Goal: Information Seeking & Learning: Compare options

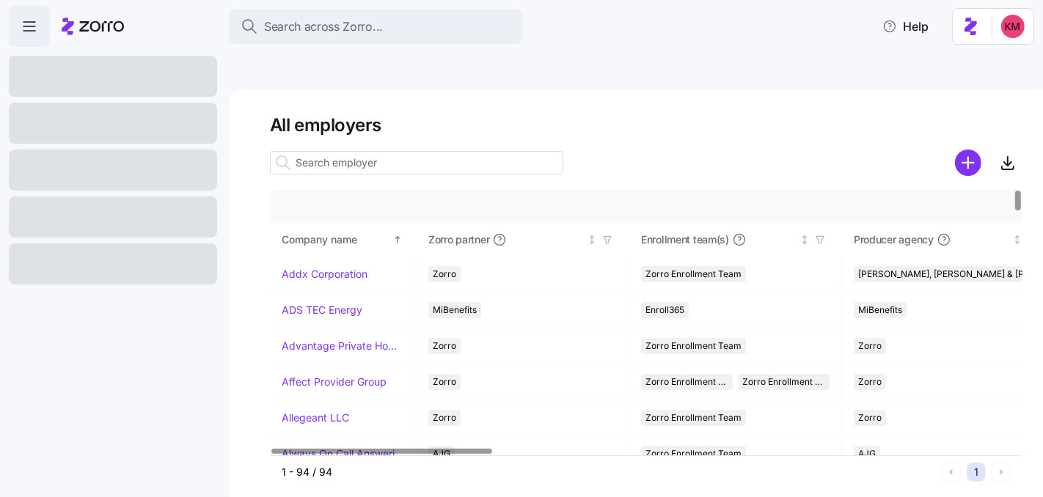
click at [367, 151] on input at bounding box center [416, 162] width 293 height 23
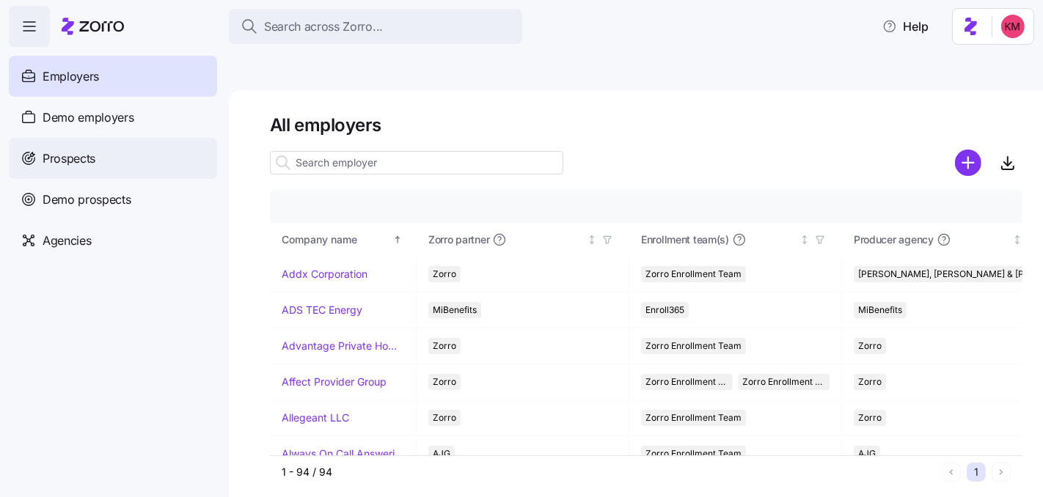
click at [69, 144] on div "Prospects" at bounding box center [113, 158] width 208 height 41
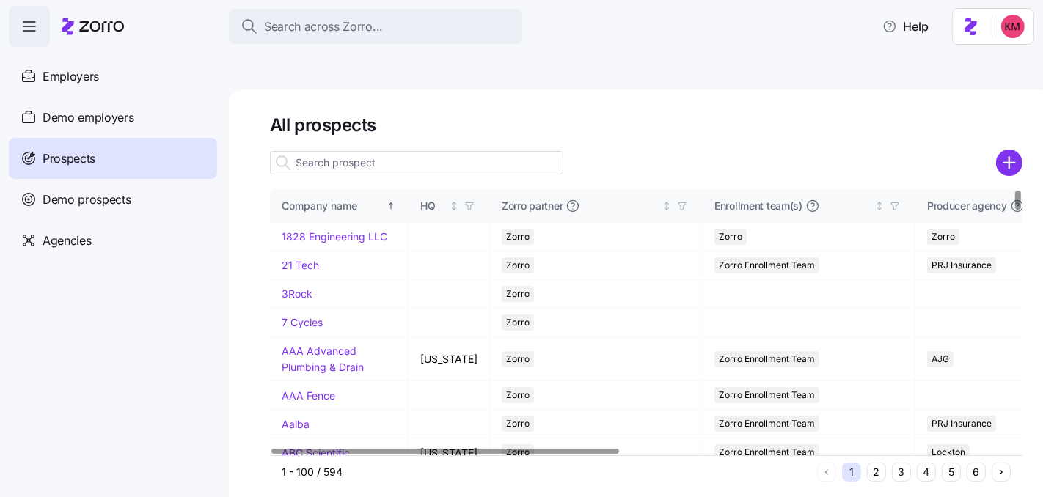
click at [394, 151] on input at bounding box center [416, 162] width 293 height 23
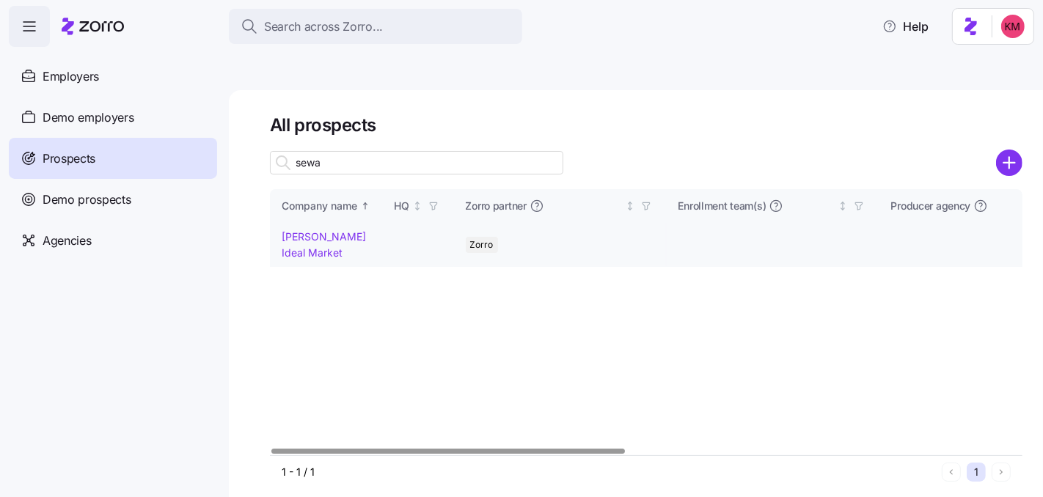
type input "sewa"
click at [327, 230] on link "[PERSON_NAME] Ideal Market" at bounding box center [324, 244] width 84 height 29
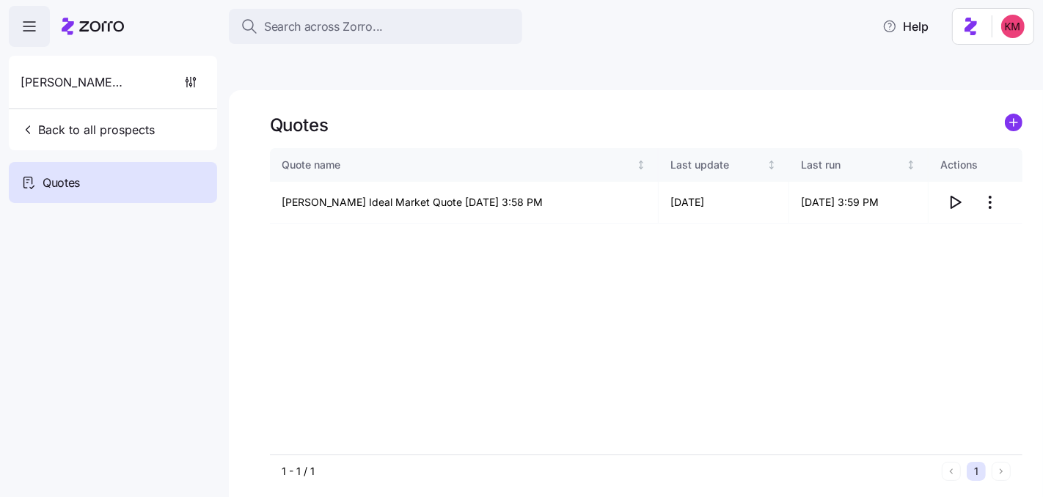
click at [877, 257] on div "Quote name Last update Last run Actions [PERSON_NAME] Ideal Market Quote [DATE]…" at bounding box center [646, 301] width 752 height 306
click at [956, 194] on icon "button" at bounding box center [955, 203] width 18 height 18
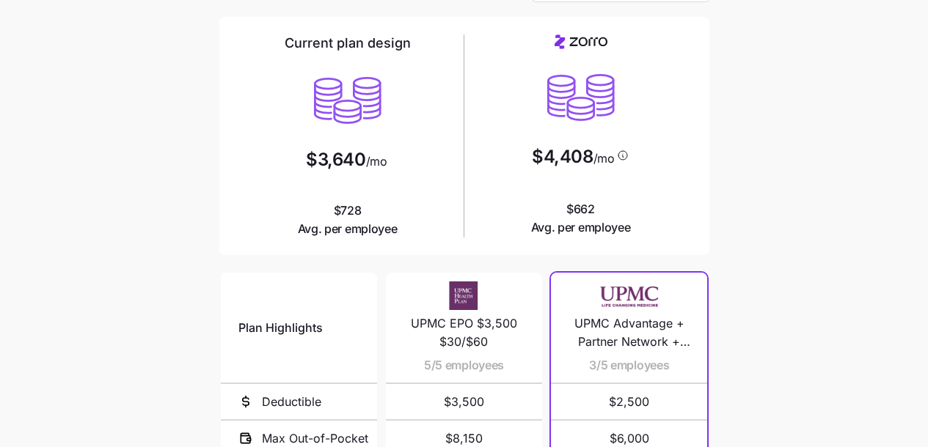
scroll to position [311, 0]
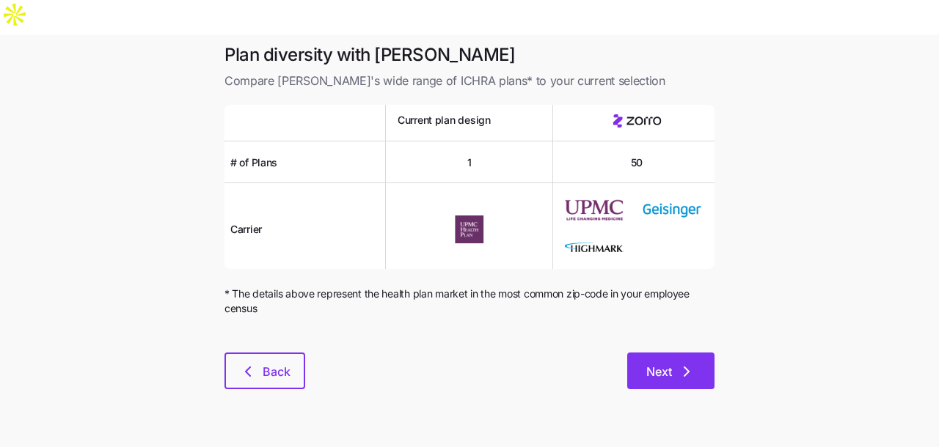
click at [704, 354] on button "Next" at bounding box center [670, 371] width 87 height 37
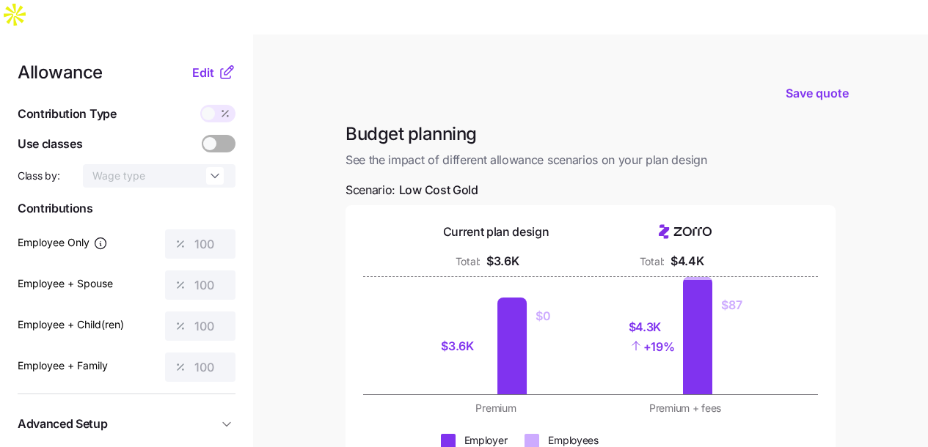
click at [703, 348] on div "Allowance Edit Contribution Type Use classes Class by: Wage type Contributions …" at bounding box center [464, 394] width 928 height 721
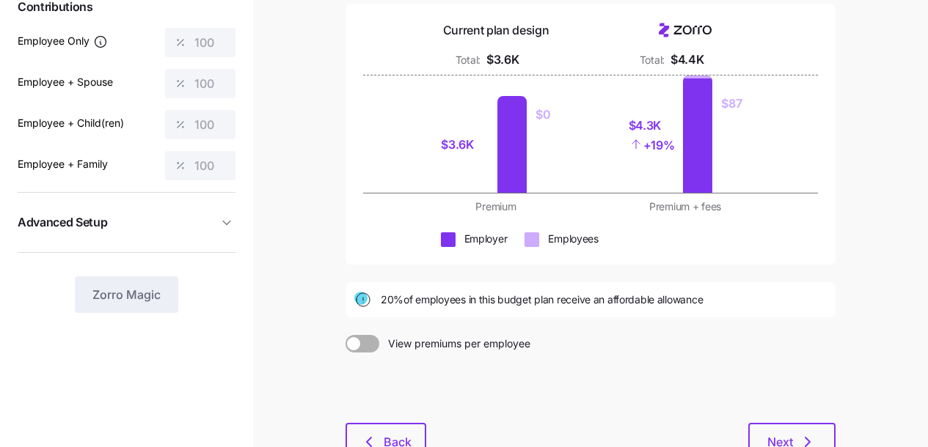
scroll to position [235, 0]
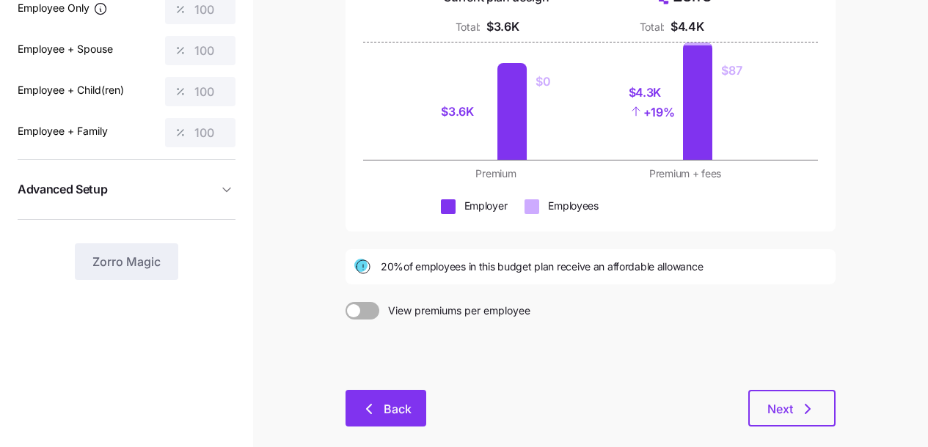
click at [416, 390] on button "Back" at bounding box center [385, 408] width 81 height 37
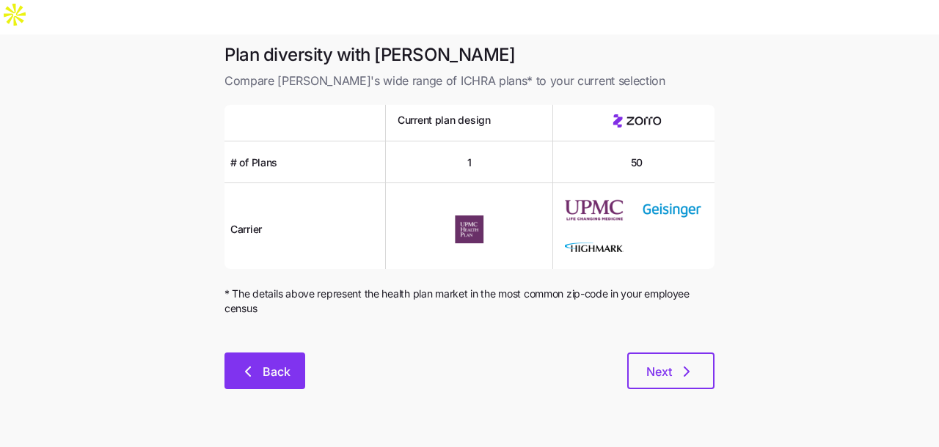
click at [263, 353] on button "Back" at bounding box center [264, 371] width 81 height 37
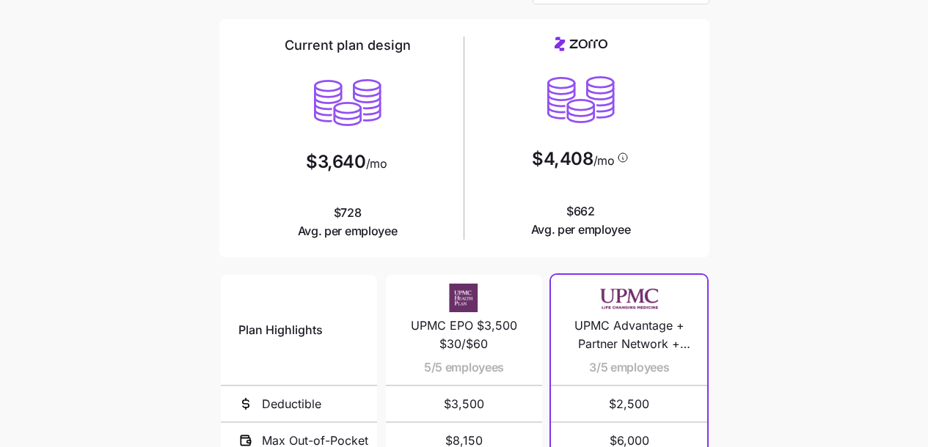
scroll to position [353, 0]
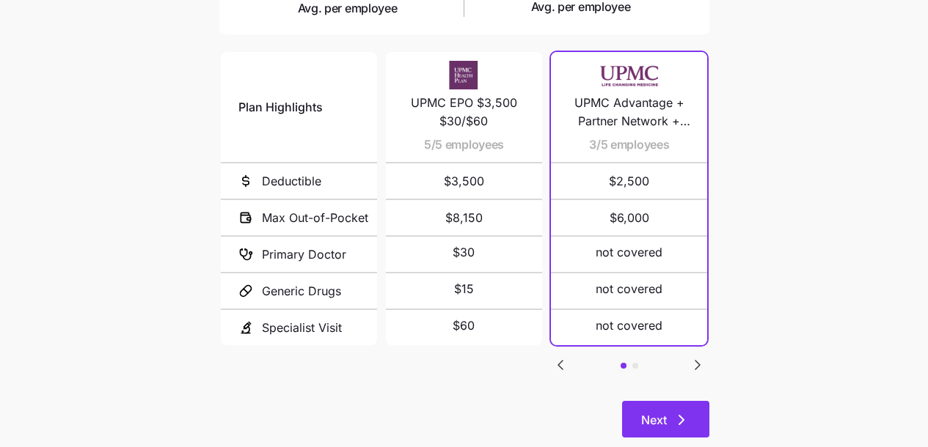
drag, startPoint x: 691, startPoint y: 370, endPoint x: 689, endPoint y: 378, distance: 8.4
click at [691, 401] on button "Next" at bounding box center [665, 419] width 87 height 37
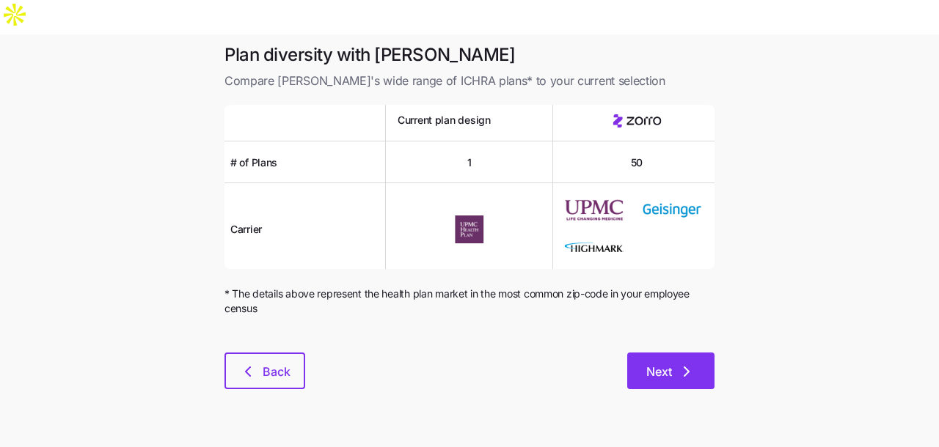
click at [680, 363] on icon "button" at bounding box center [686, 372] width 18 height 18
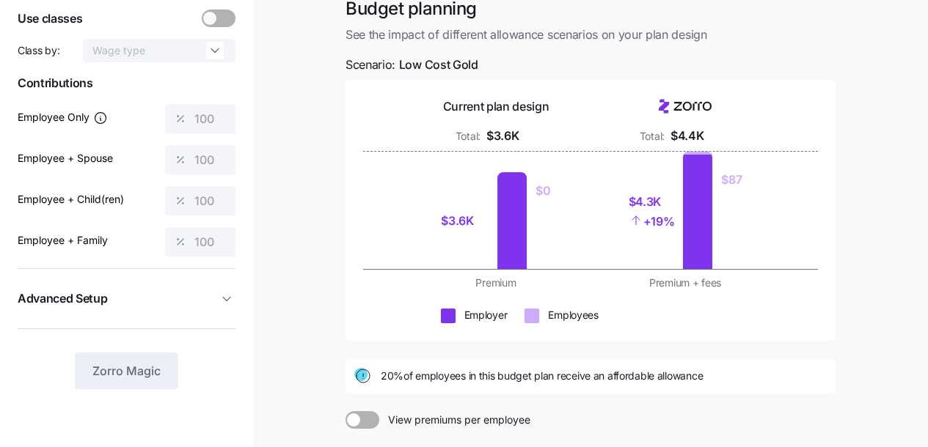
scroll to position [208, 0]
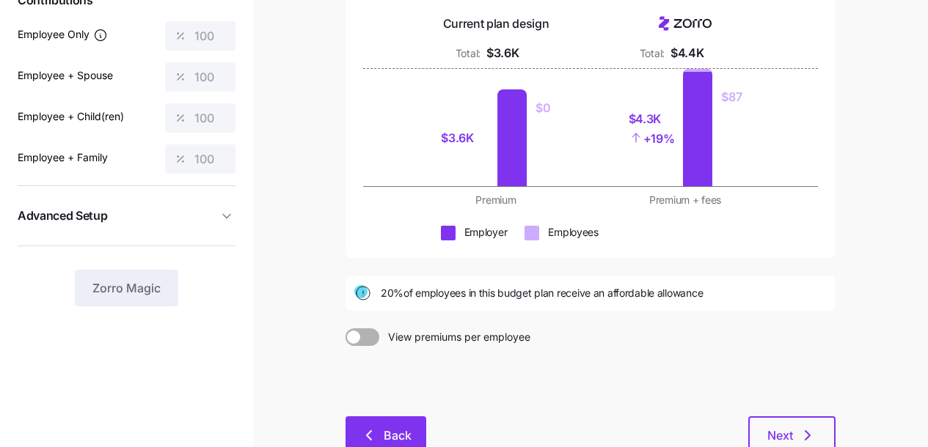
click at [392, 416] on button "Back" at bounding box center [385, 434] width 81 height 37
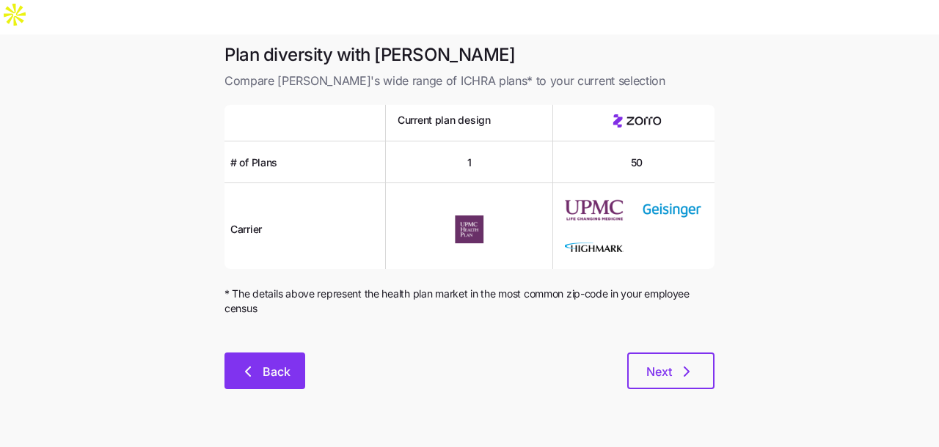
click at [241, 353] on button "Back" at bounding box center [264, 371] width 81 height 37
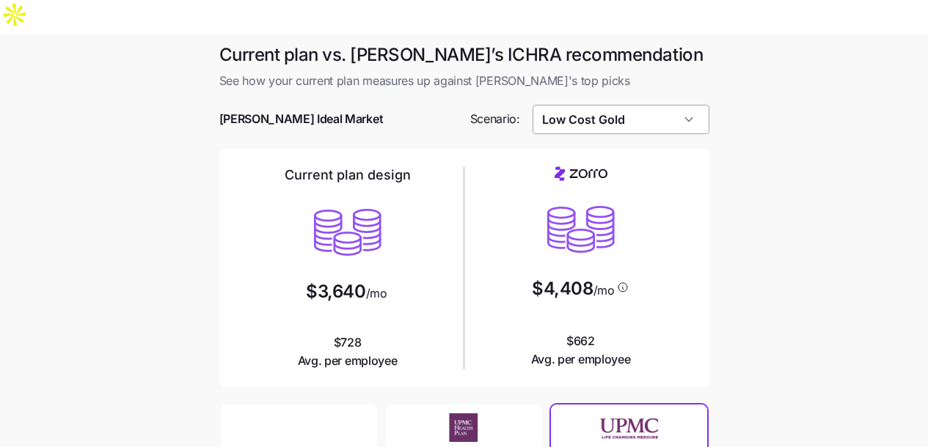
click at [616, 105] on input "Low Cost Gold" at bounding box center [620, 119] width 177 height 29
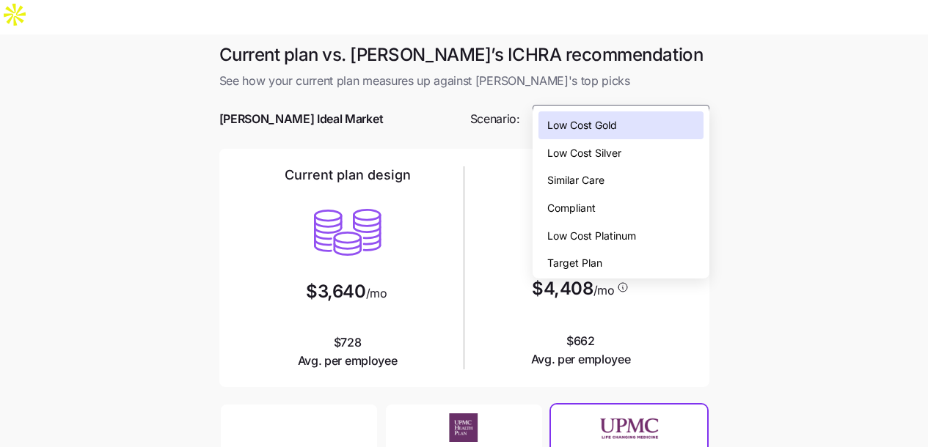
click at [629, 184] on div "Similar Care" at bounding box center [620, 180] width 165 height 28
type input "Similar Care"
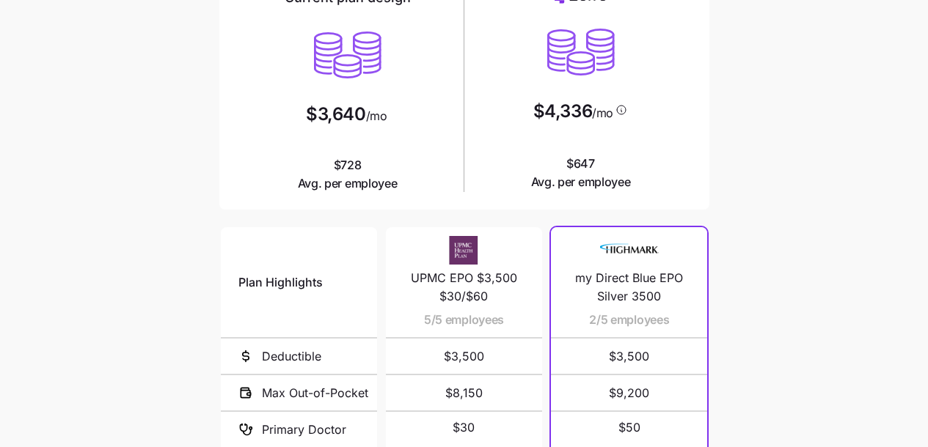
scroll to position [353, 0]
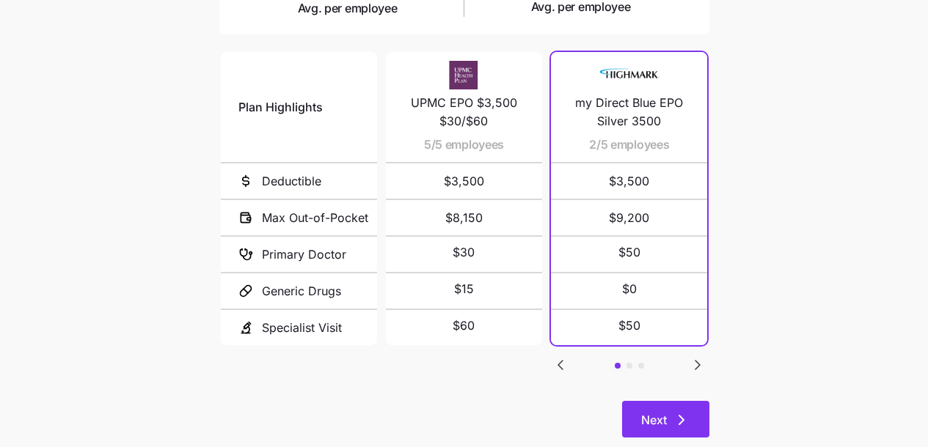
click at [656, 411] on span "Next" at bounding box center [654, 420] width 26 height 18
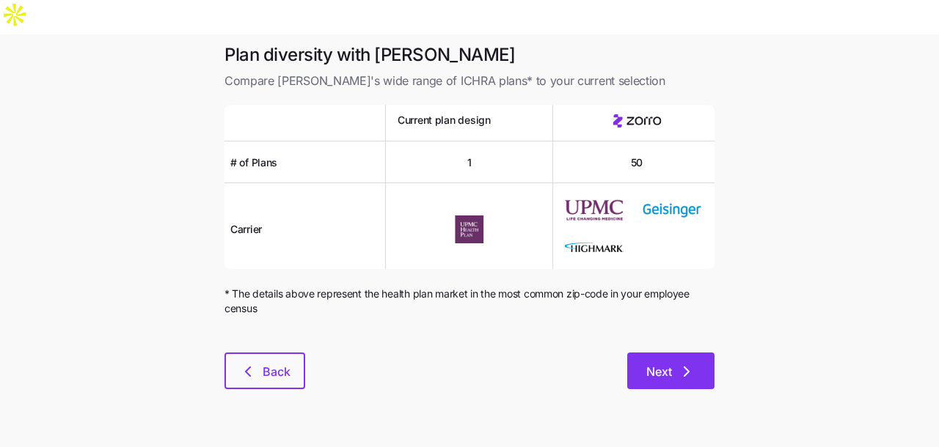
drag, startPoint x: 677, startPoint y: 339, endPoint x: 686, endPoint y: 339, distance: 8.8
click at [677, 363] on icon "button" at bounding box center [686, 372] width 18 height 18
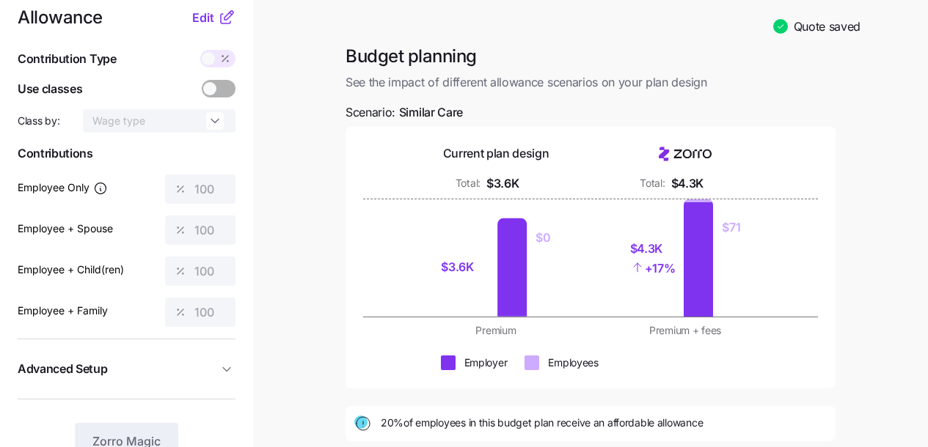
scroll to position [54, 0]
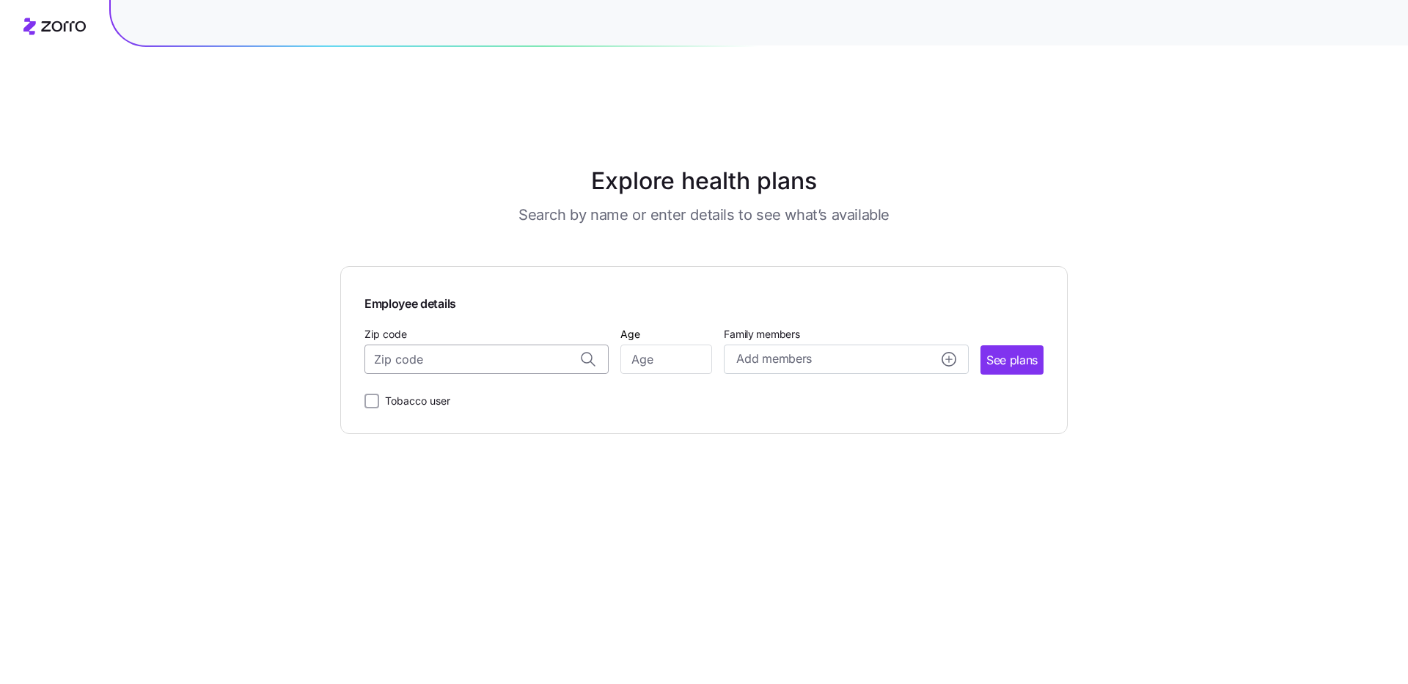
click at [483, 345] on input "Zip code" at bounding box center [486, 359] width 244 height 29
paste input "15963"
click at [496, 389] on span "15963, Cambria County, PA" at bounding box center [483, 398] width 205 height 18
type input "15963, Cambria County, PA"
click at [705, 345] on input "Age" at bounding box center [666, 359] width 92 height 29
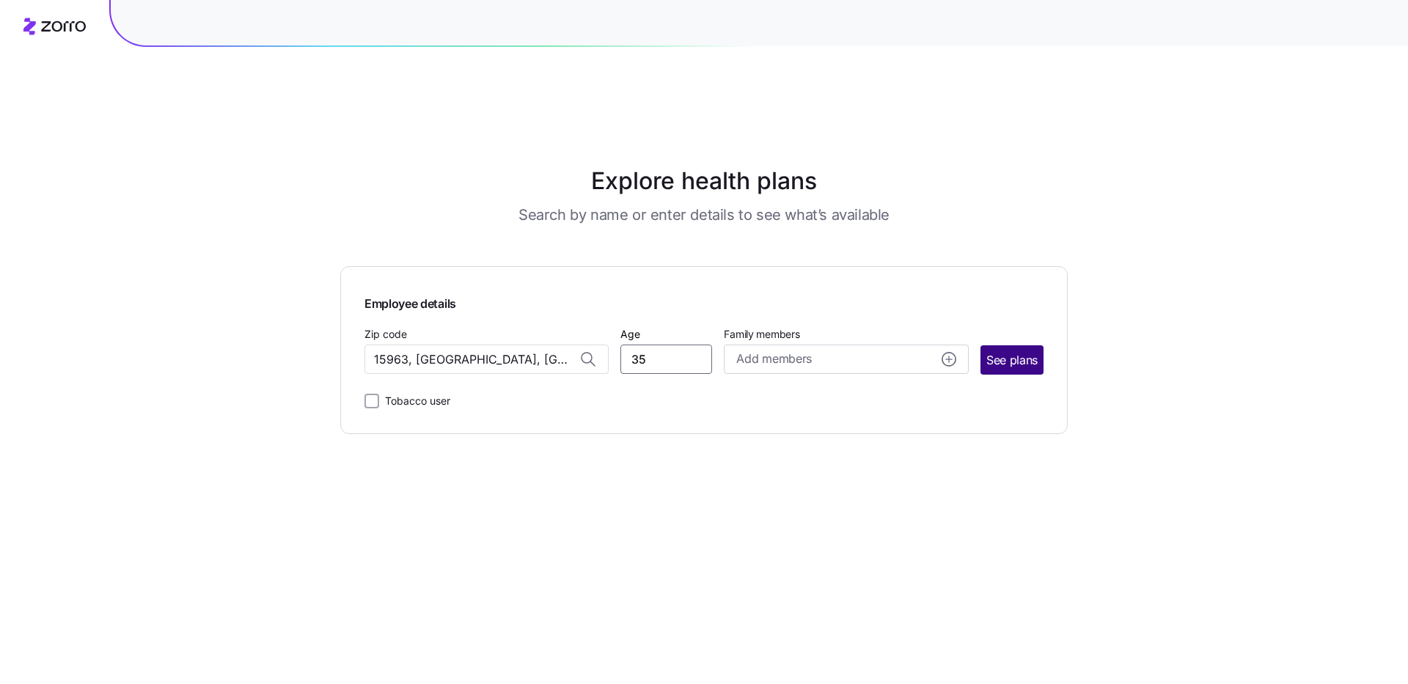
type input "35"
click at [993, 351] on span "See plans" at bounding box center [1011, 360] width 51 height 18
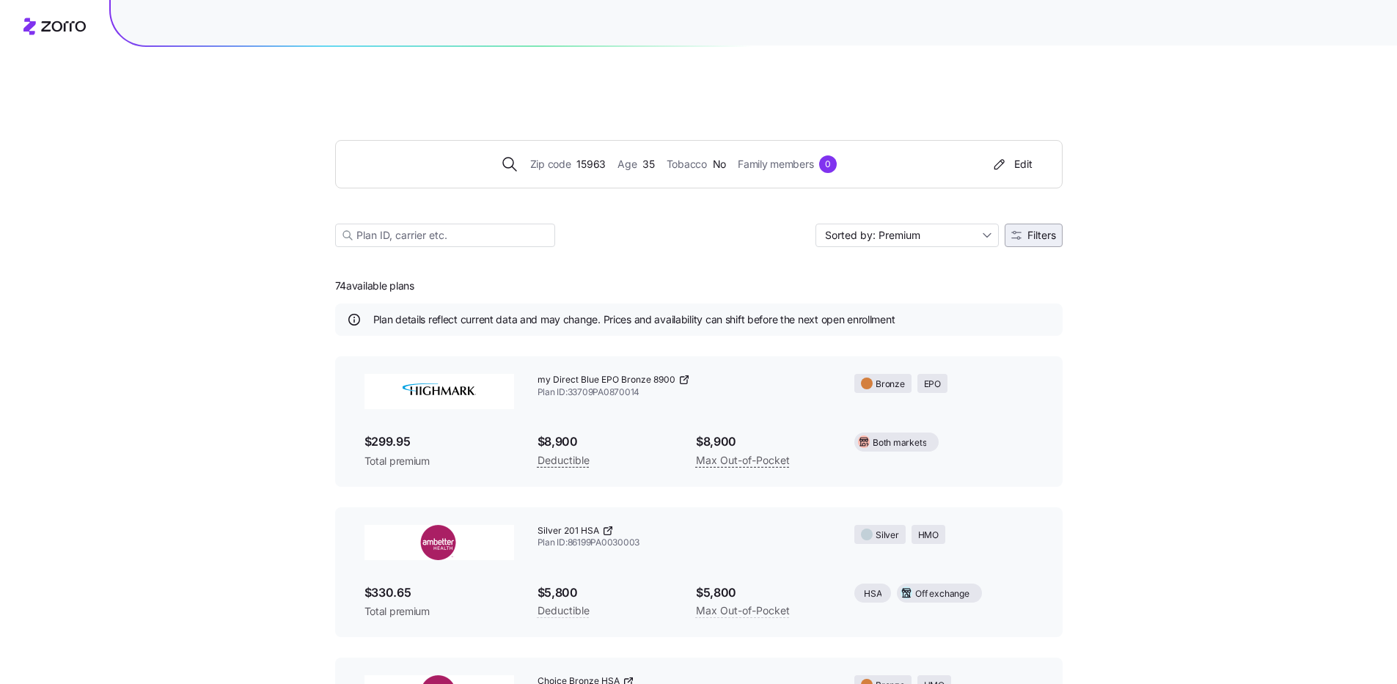
click at [1038, 230] on span "Filters" at bounding box center [1041, 235] width 29 height 10
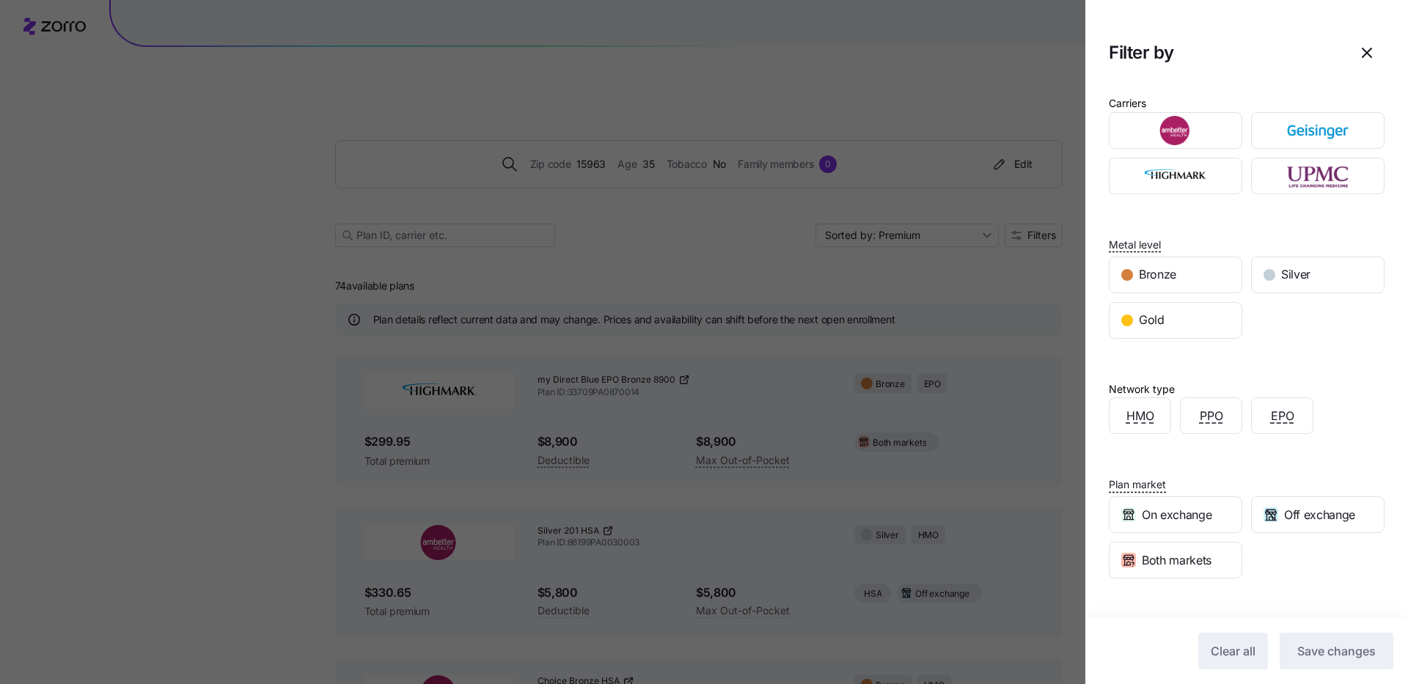
click at [1018, 123] on div at bounding box center [704, 342] width 1408 height 684
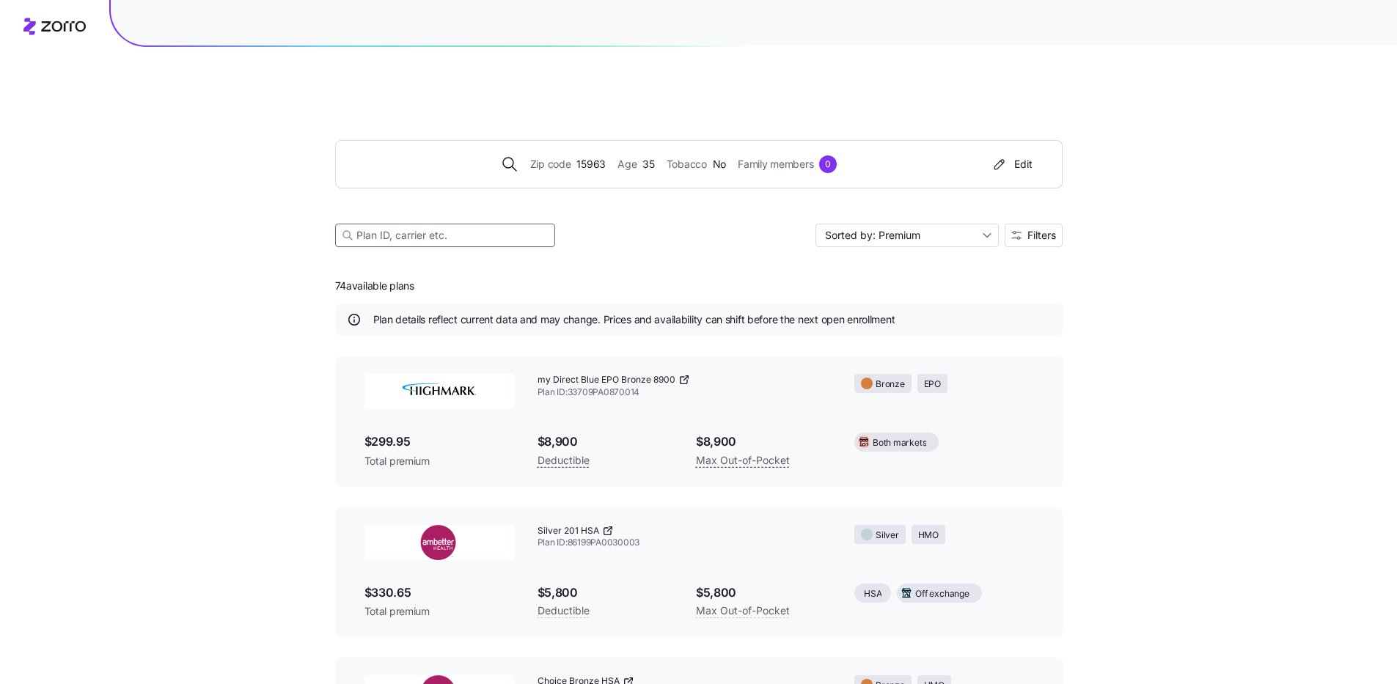
click at [434, 224] on input at bounding box center [445, 235] width 220 height 23
click at [564, 156] on span "Zip code" at bounding box center [550, 164] width 41 height 16
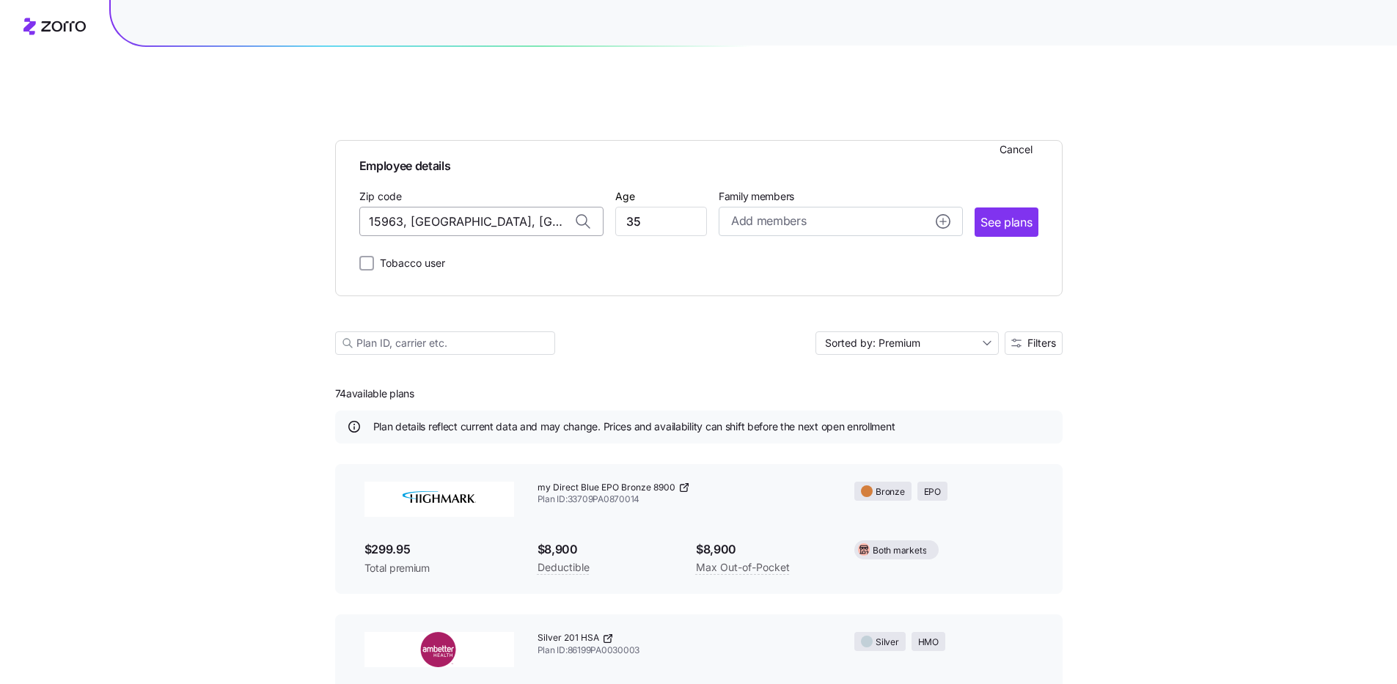
click at [410, 207] on input "15963, Cambria County, PA" at bounding box center [481, 221] width 244 height 29
paste input "06"
click at [426, 245] on div "15906, Cambria County, PA" at bounding box center [481, 260] width 229 height 30
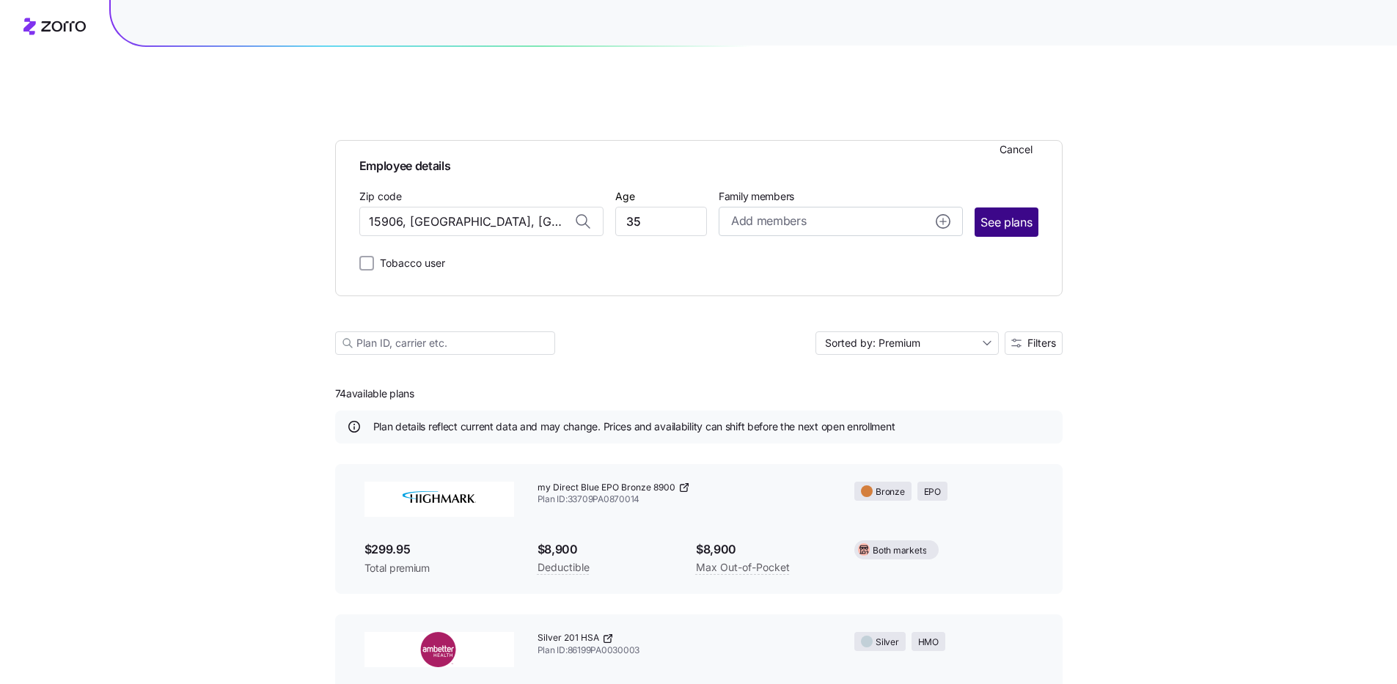
type input "15906, Cambria County, PA"
click at [1010, 213] on span "See plans" at bounding box center [1005, 222] width 51 height 18
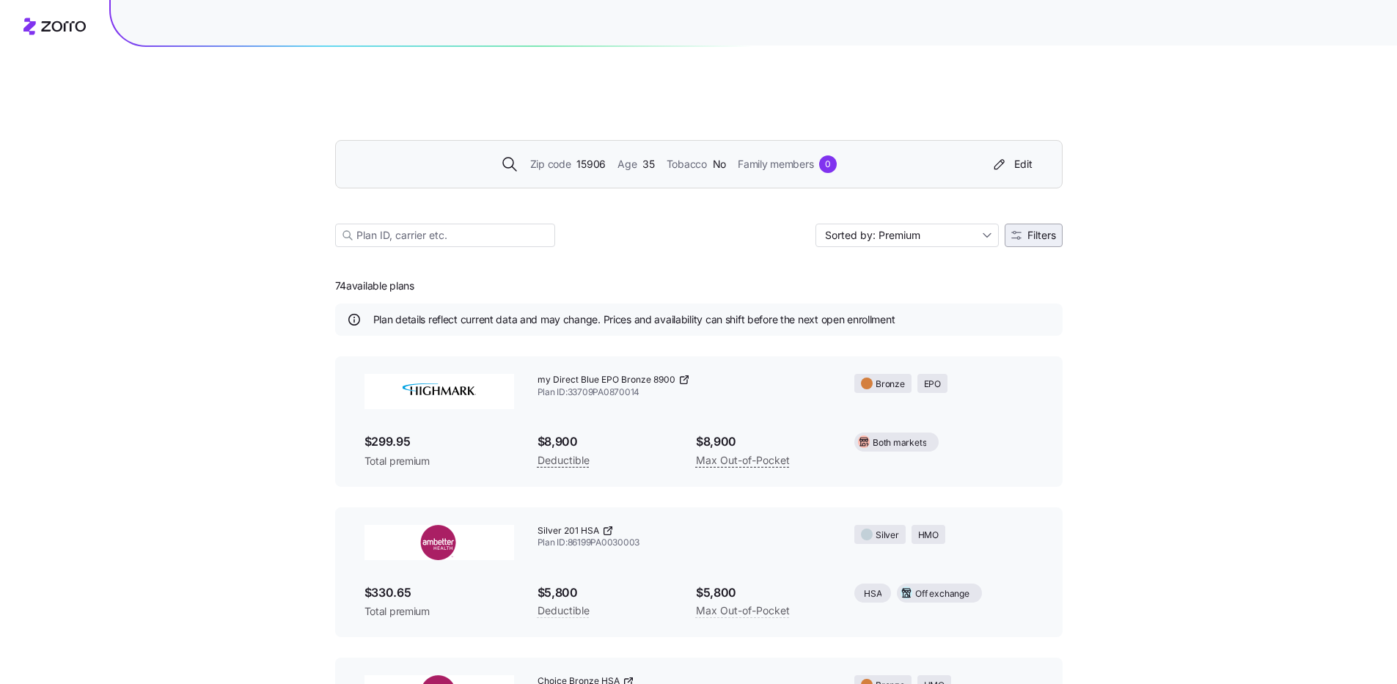
click at [1044, 230] on span "Filters" at bounding box center [1041, 235] width 29 height 10
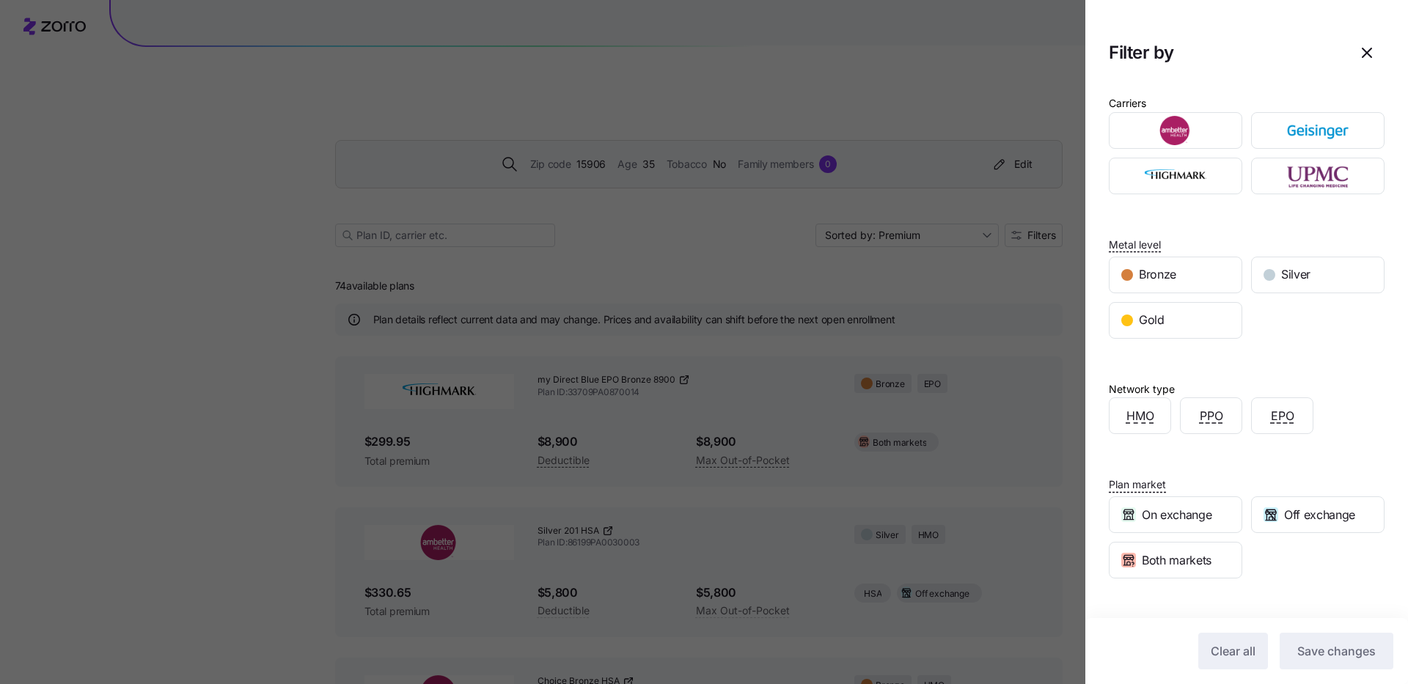
drag, startPoint x: 1375, startPoint y: 33, endPoint x: 1329, endPoint y: 40, distance: 46.7
click at [1375, 33] on h2 "Filter by" at bounding box center [1246, 52] width 323 height 59
click at [1329, 40] on div "Filter by" at bounding box center [1247, 52] width 276 height 35
click at [1350, 57] on span "button" at bounding box center [1367, 53] width 34 height 34
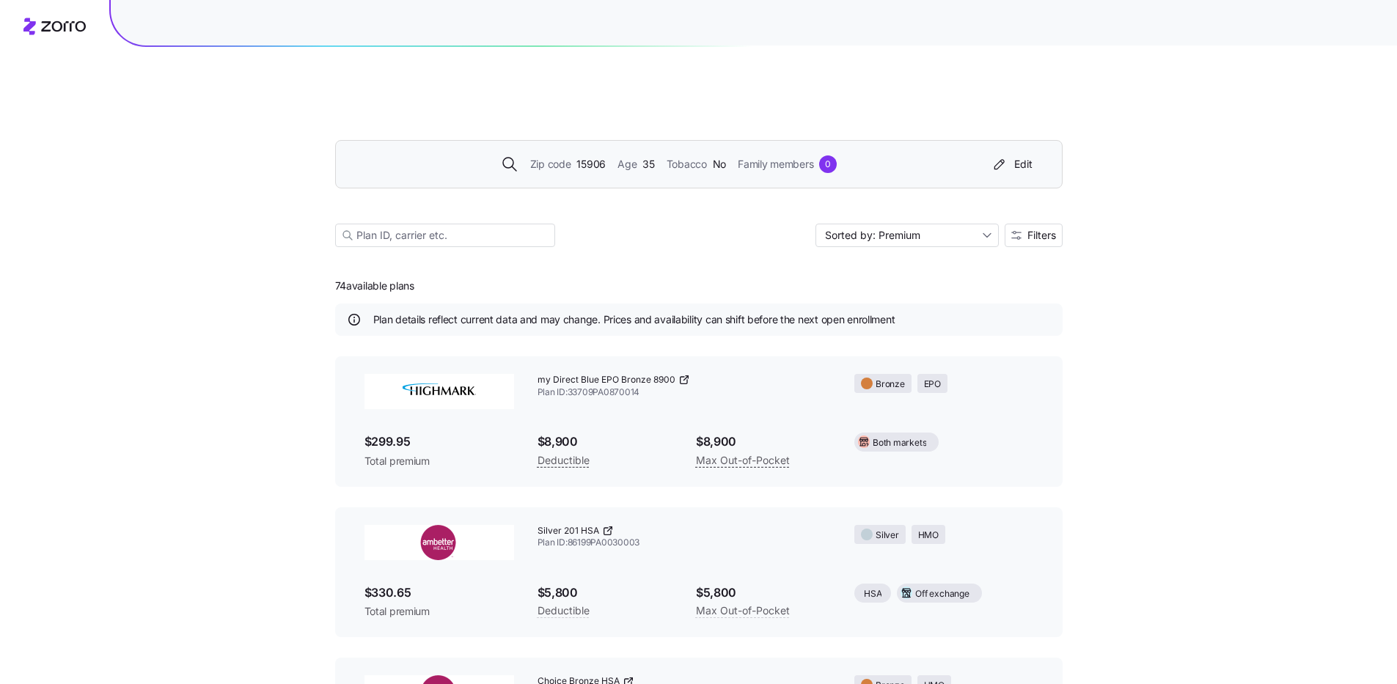
click at [625, 156] on span "Age" at bounding box center [626, 164] width 19 height 16
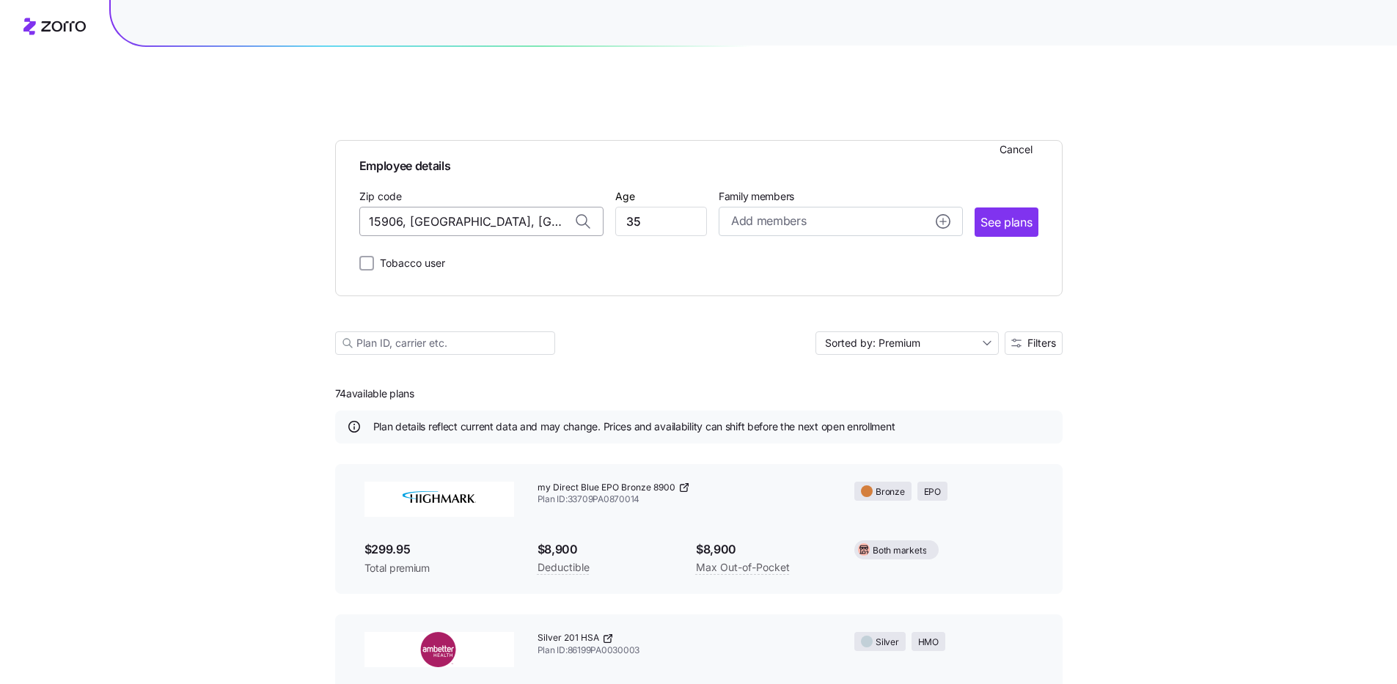
click at [416, 207] on input "15906, Cambria County, PA" at bounding box center [481, 221] width 244 height 29
paste input "26"
click at [501, 251] on span "15926, Bedford County, PA" at bounding box center [477, 260] width 205 height 18
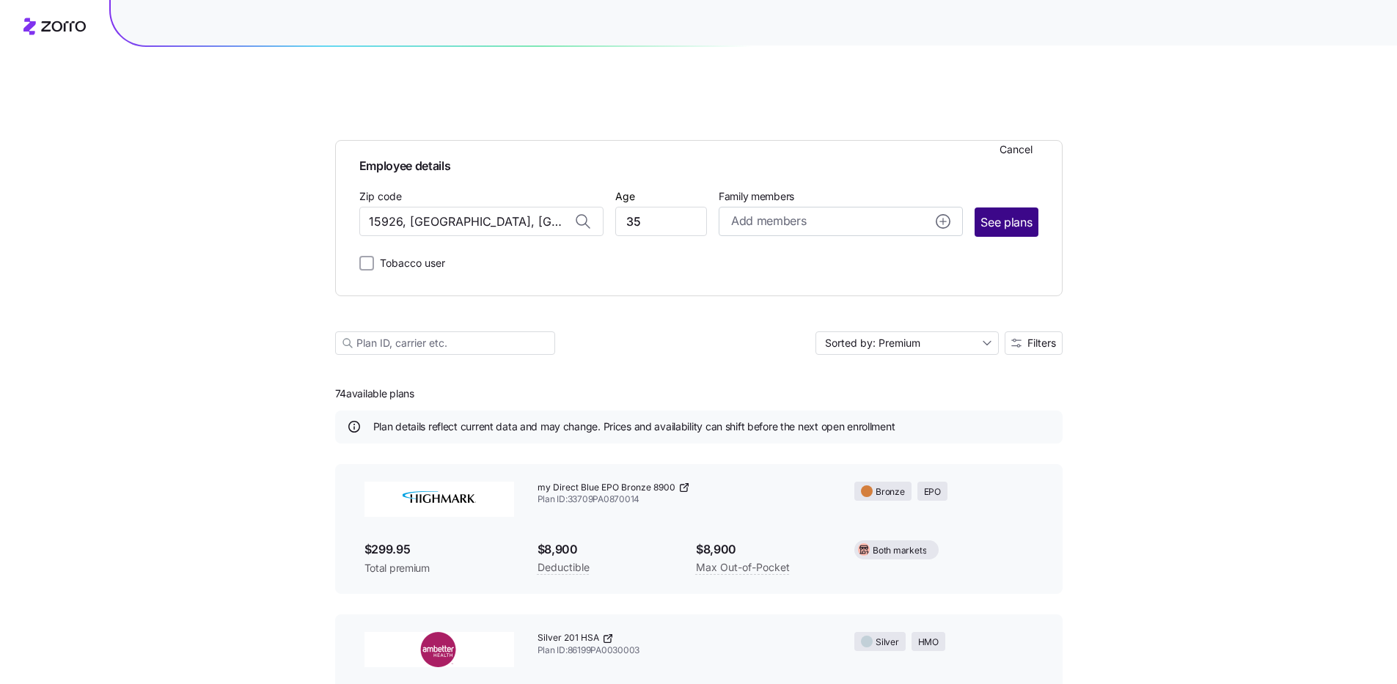
type input "15926, Bedford County, PA"
click at [999, 213] on span "See plans" at bounding box center [1005, 222] width 51 height 18
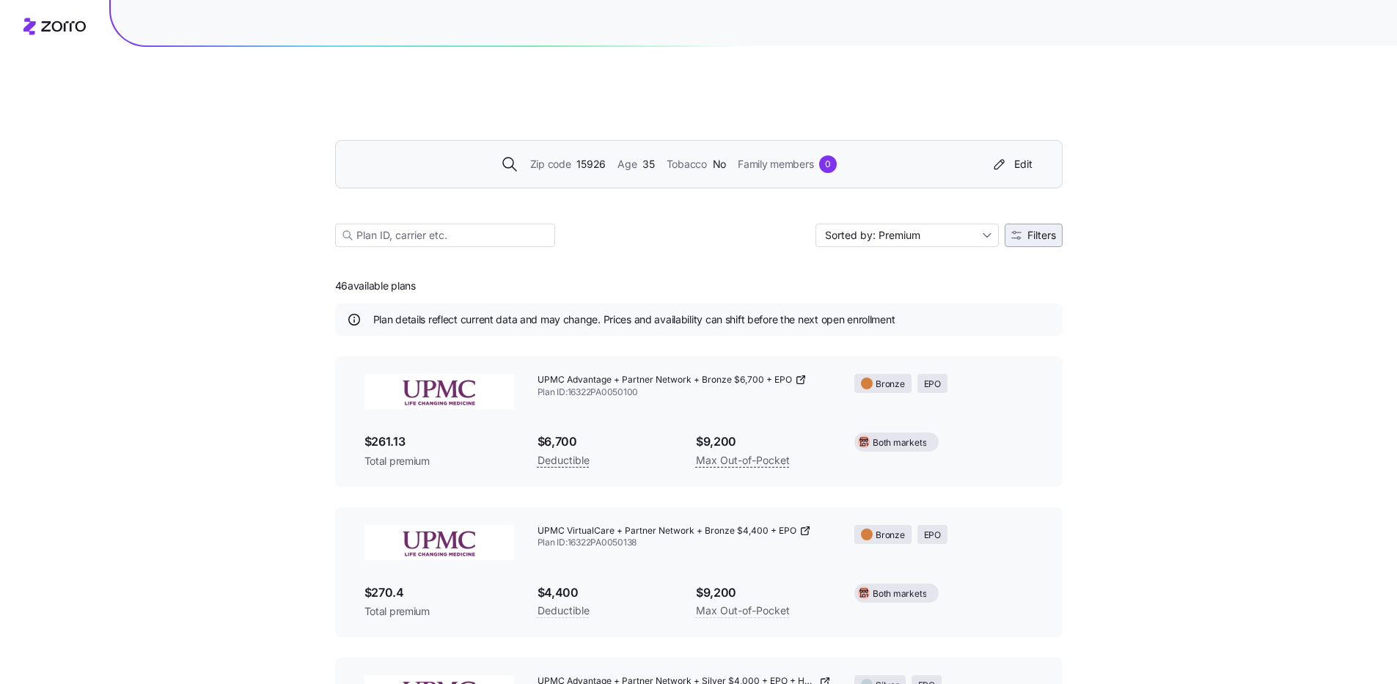
click at [1034, 224] on button "Filters" at bounding box center [1033, 235] width 58 height 23
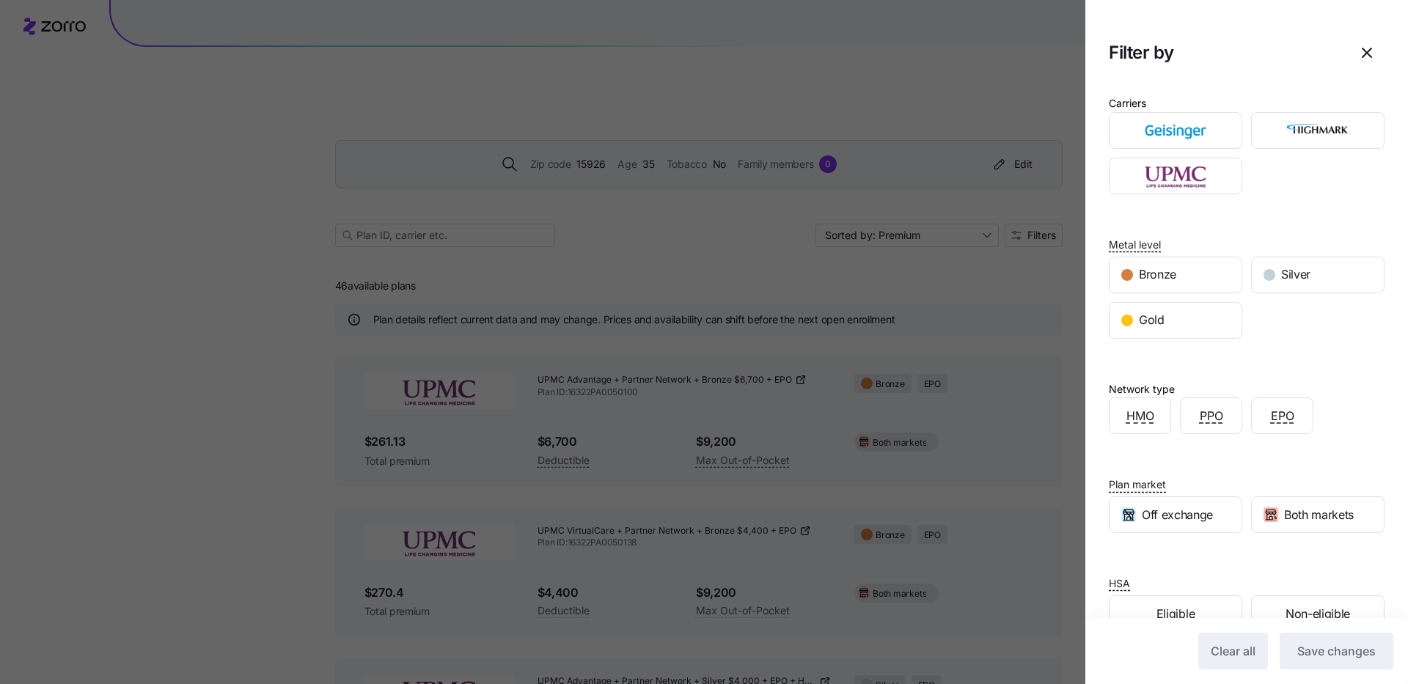
click at [524, 194] on div at bounding box center [704, 342] width 1408 height 684
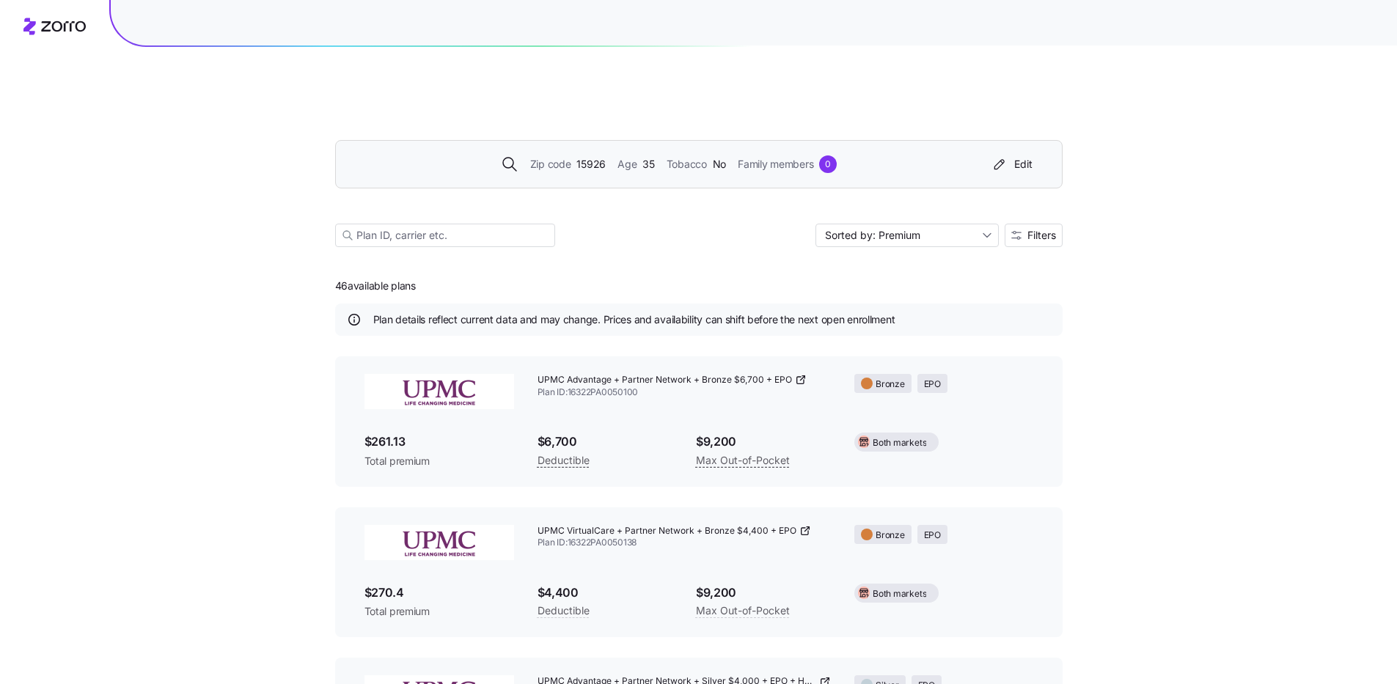
click at [585, 156] on span "15926" at bounding box center [590, 164] width 29 height 16
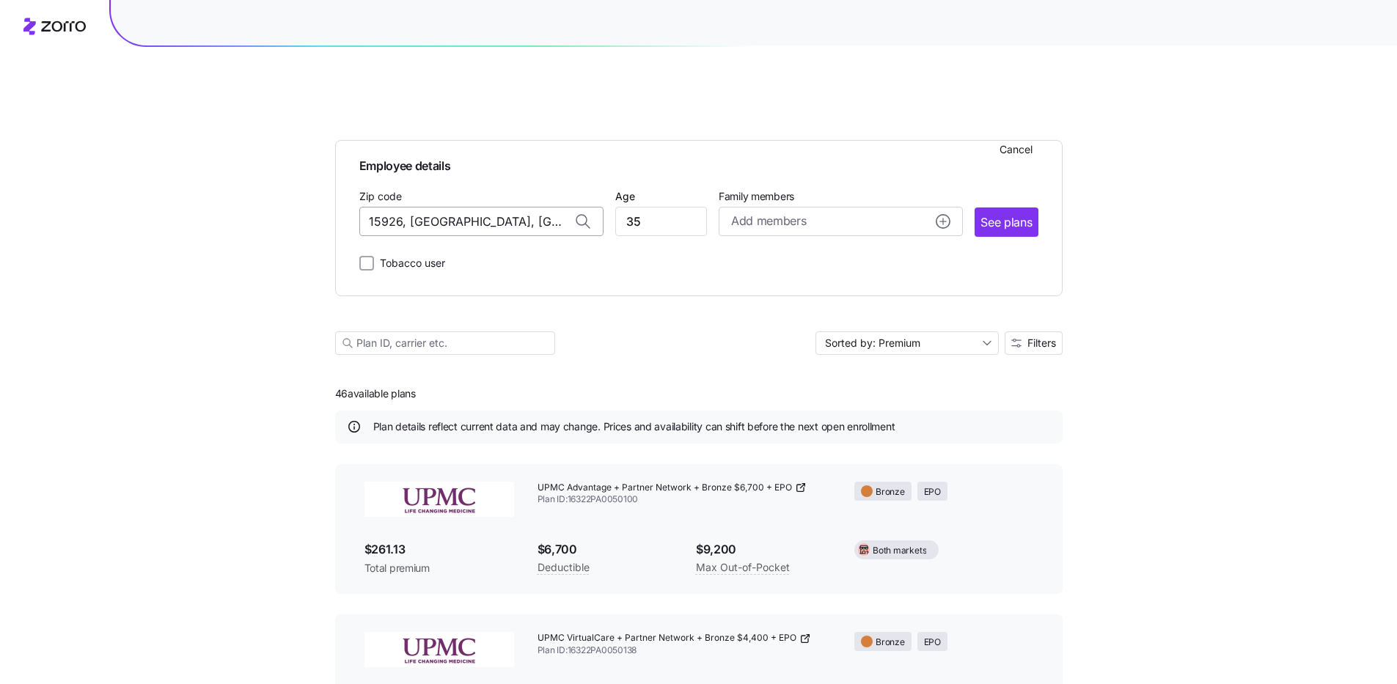
click at [422, 207] on input "15926, Bedford County, PA" at bounding box center [481, 221] width 244 height 29
paste input "54"
click at [446, 281] on span "15954, Indiana County, PA" at bounding box center [477, 290] width 205 height 18
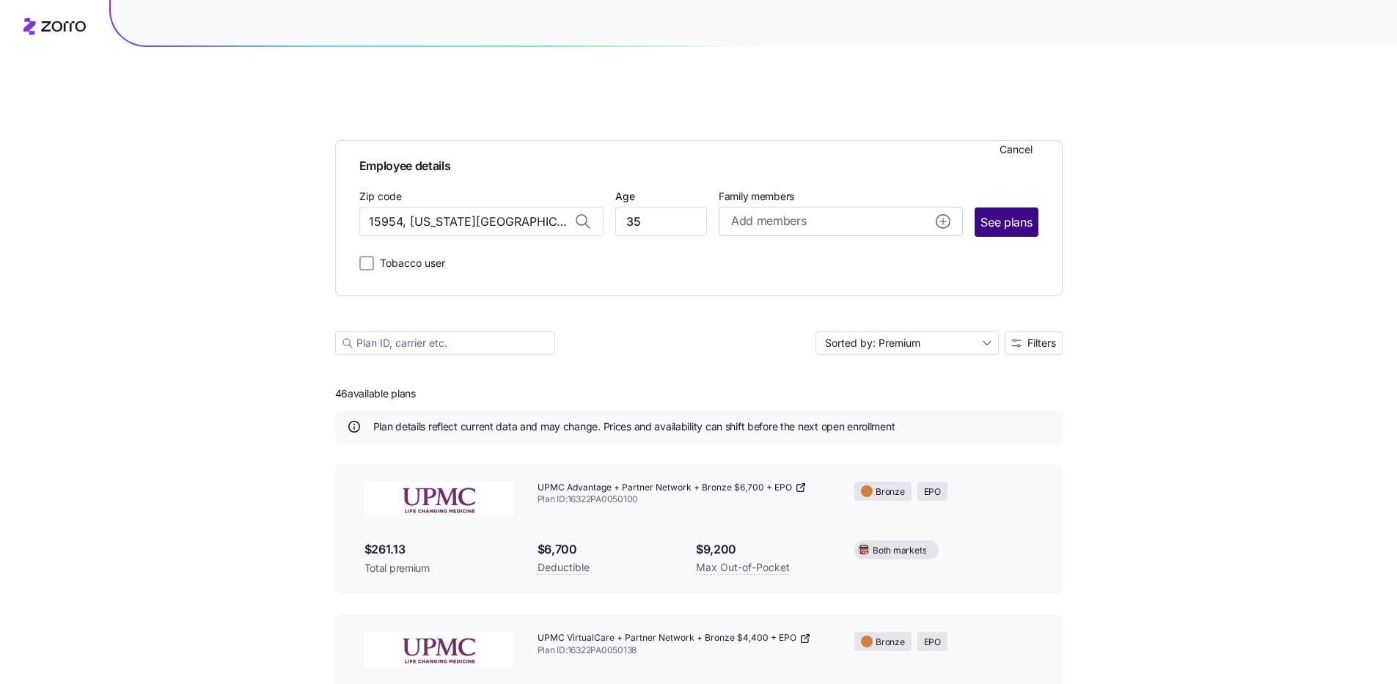
type input "15954, Indiana County, PA"
click at [1006, 213] on span "See plans" at bounding box center [1005, 222] width 51 height 18
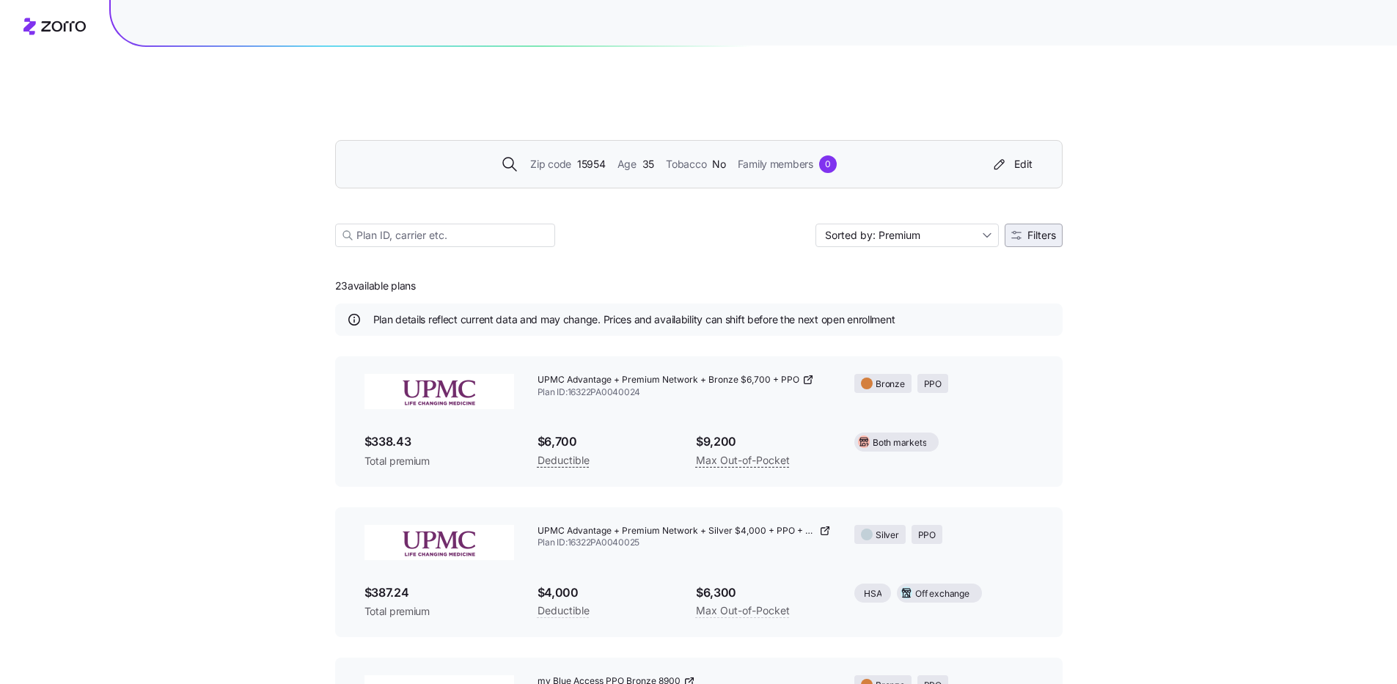
click at [1027, 230] on span "Filters" at bounding box center [1041, 235] width 29 height 10
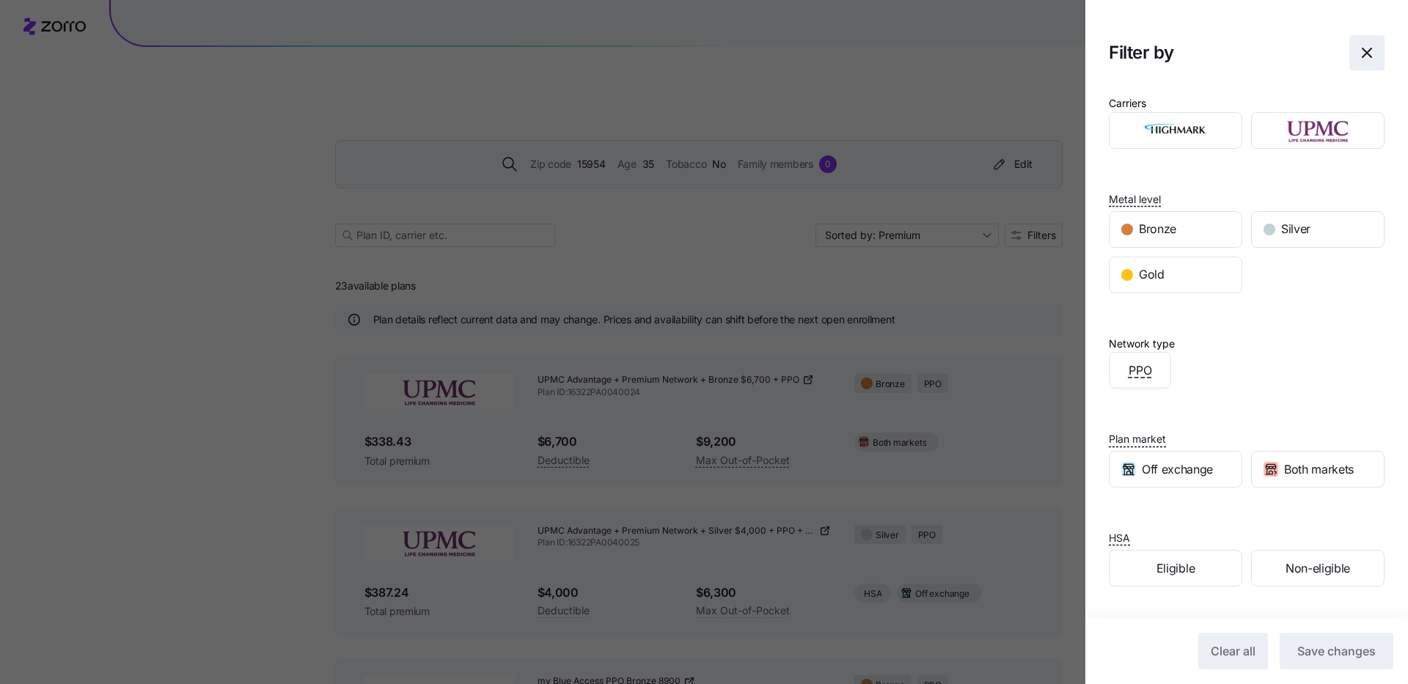
click at [1353, 40] on span "button" at bounding box center [1367, 53] width 34 height 34
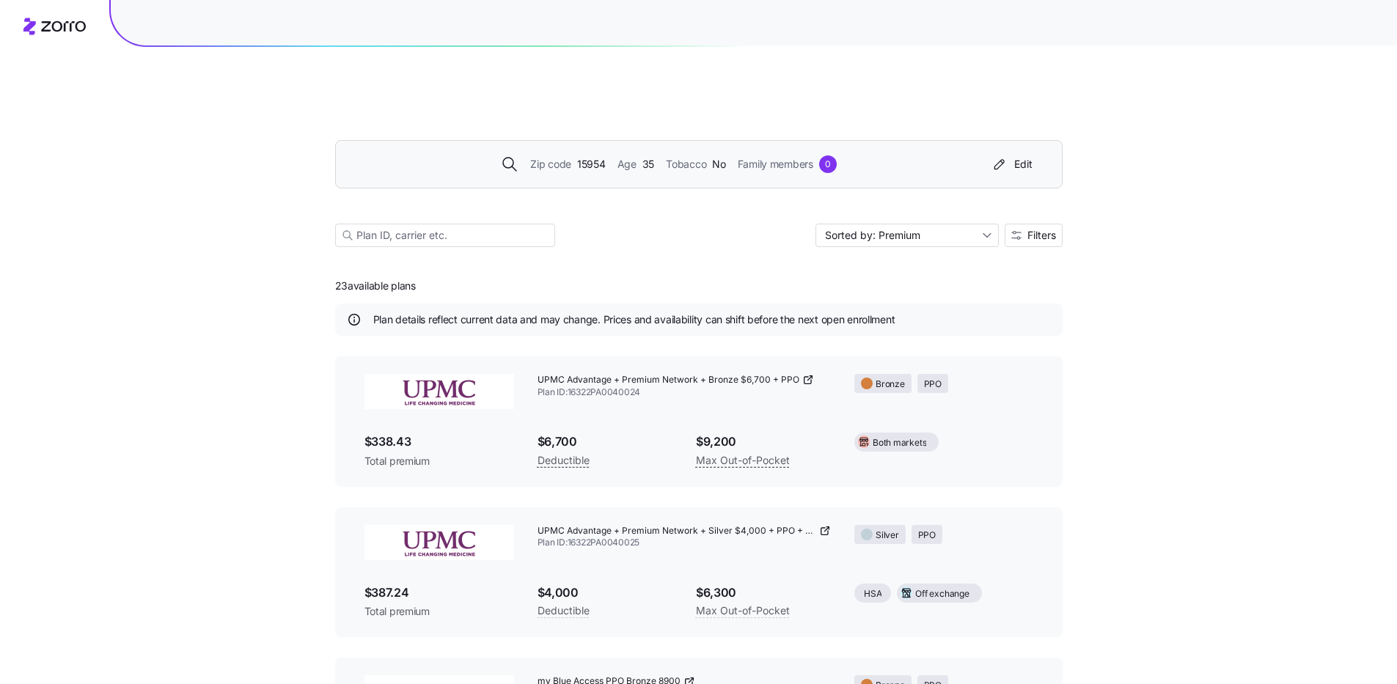
click at [546, 140] on div "Zip code 15954 Age 35 Tobacco No Family members 0 Edit" at bounding box center [698, 164] width 727 height 48
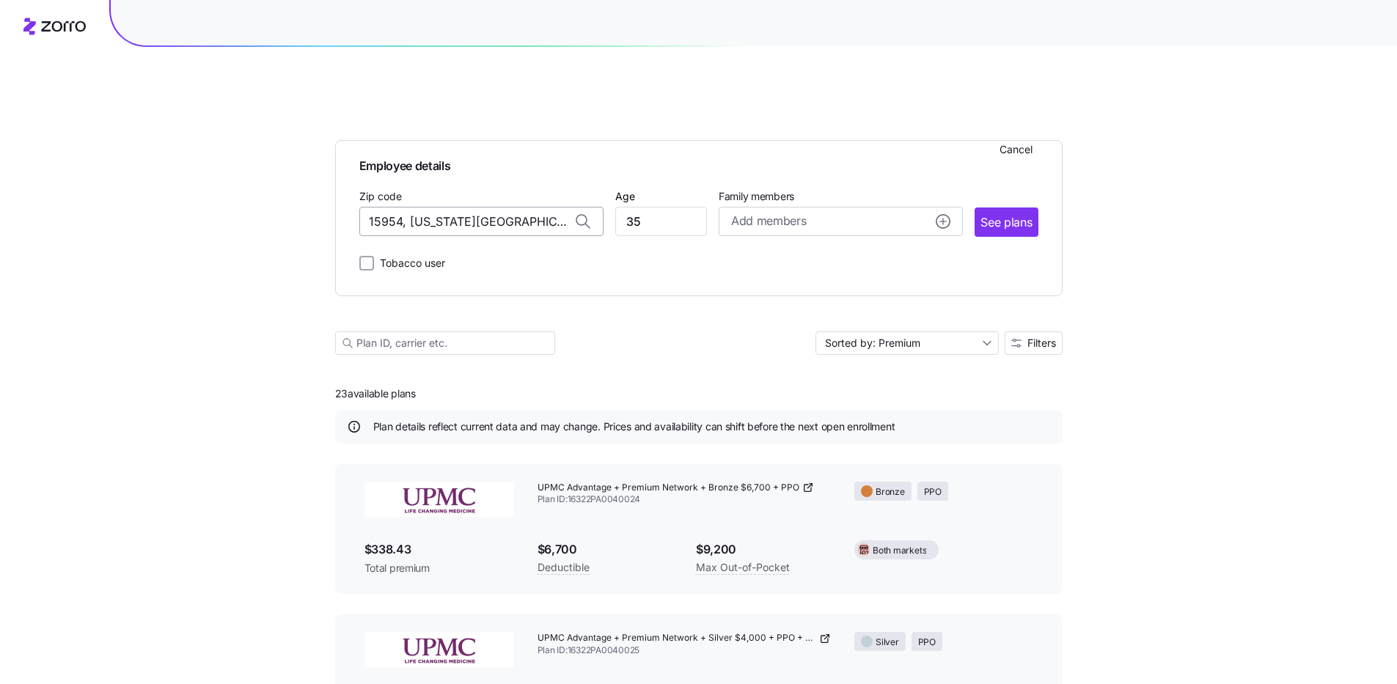
click at [430, 207] on input "15954, Indiana County, PA" at bounding box center [481, 221] width 244 height 29
click at [448, 207] on input "15954, Indiana County, PA" at bounding box center [481, 221] width 244 height 29
paste input "15954"
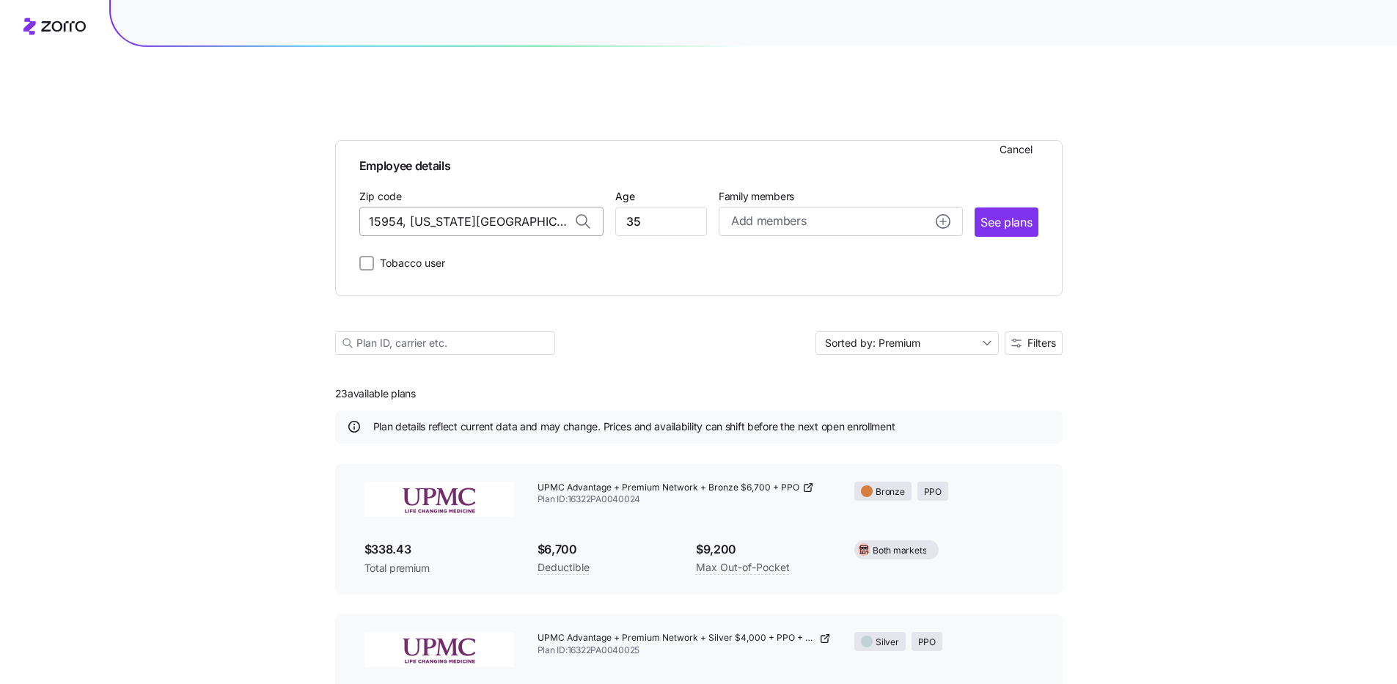
click at [440, 207] on input "15954, Indiana County, PA" at bounding box center [481, 221] width 244 height 29
drag, startPoint x: 401, startPoint y: 188, endPoint x: 732, endPoint y: 184, distance: 330.7
click at [731, 187] on div "Zip code 15954, Indiana County, PA Age 35 Family members Add members See plans" at bounding box center [698, 212] width 679 height 50
click at [542, 207] on input "15954, Indiana County, PA" at bounding box center [481, 221] width 244 height 29
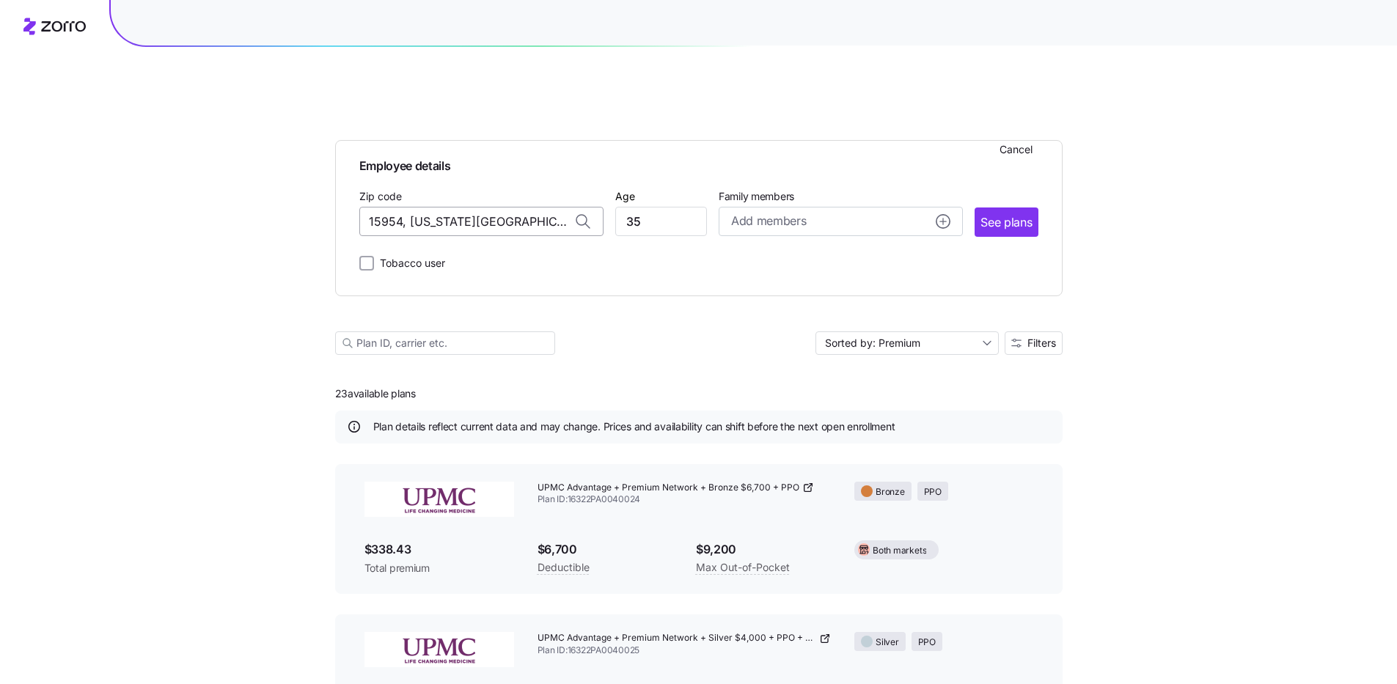
click at [542, 207] on input "15954, Indiana County, PA" at bounding box center [481, 221] width 244 height 29
paste input
type input "15954, Indiana County, PA"
click at [424, 209] on div "Employee details Cancel Zip code 15954, Indiana County, PA Age 35 Family member…" at bounding box center [698, 213] width 679 height 120
click at [425, 209] on div "Employee details Cancel Zip code 15954, Indiana County, PA Age 35 Family member…" at bounding box center [698, 213] width 679 height 120
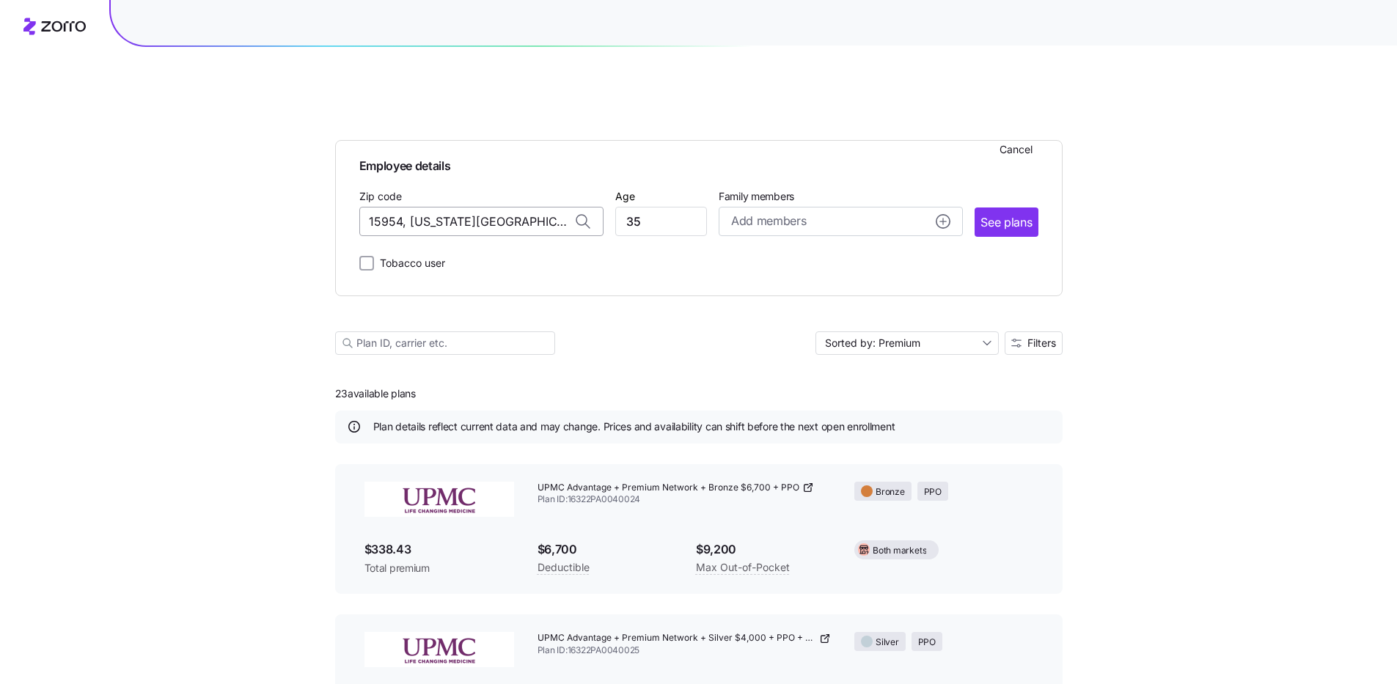
click at [422, 207] on input "15954, Indiana County, PA" at bounding box center [481, 221] width 244 height 29
click at [421, 207] on input "15954, Indiana County, PA" at bounding box center [481, 221] width 244 height 29
paste input "15954"
click at [413, 245] on div "15954, Westmoreland County, PA" at bounding box center [481, 260] width 229 height 30
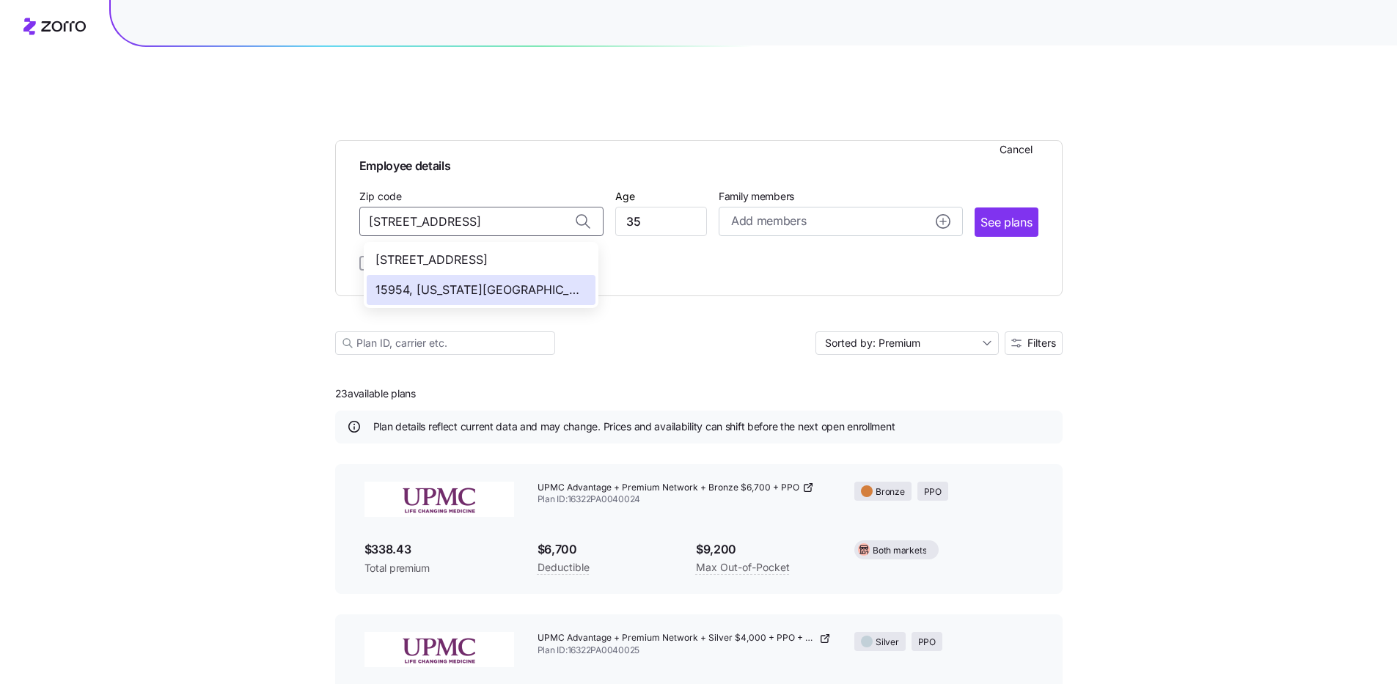
type input "15954, Westmoreland County, PA"
click at [413, 249] on div "Tobacco user" at bounding box center [698, 260] width 679 height 23
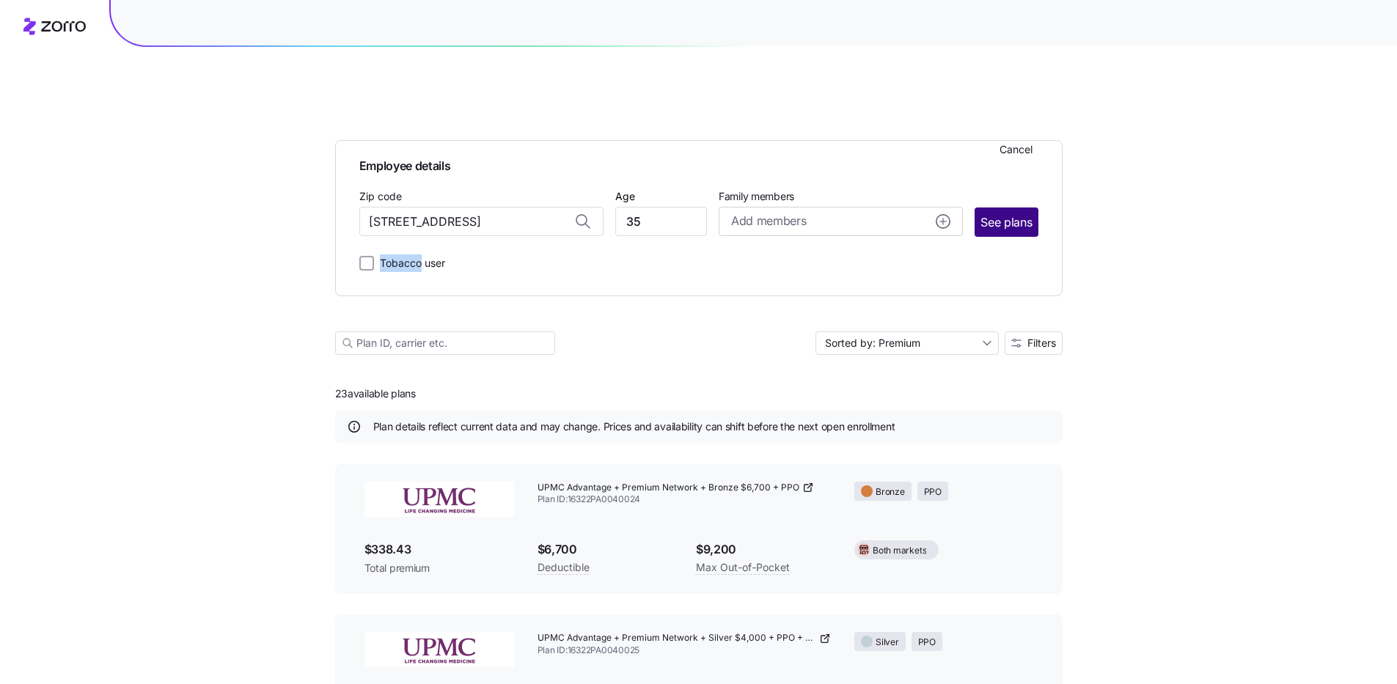
click at [1021, 213] on span "See plans" at bounding box center [1005, 222] width 51 height 18
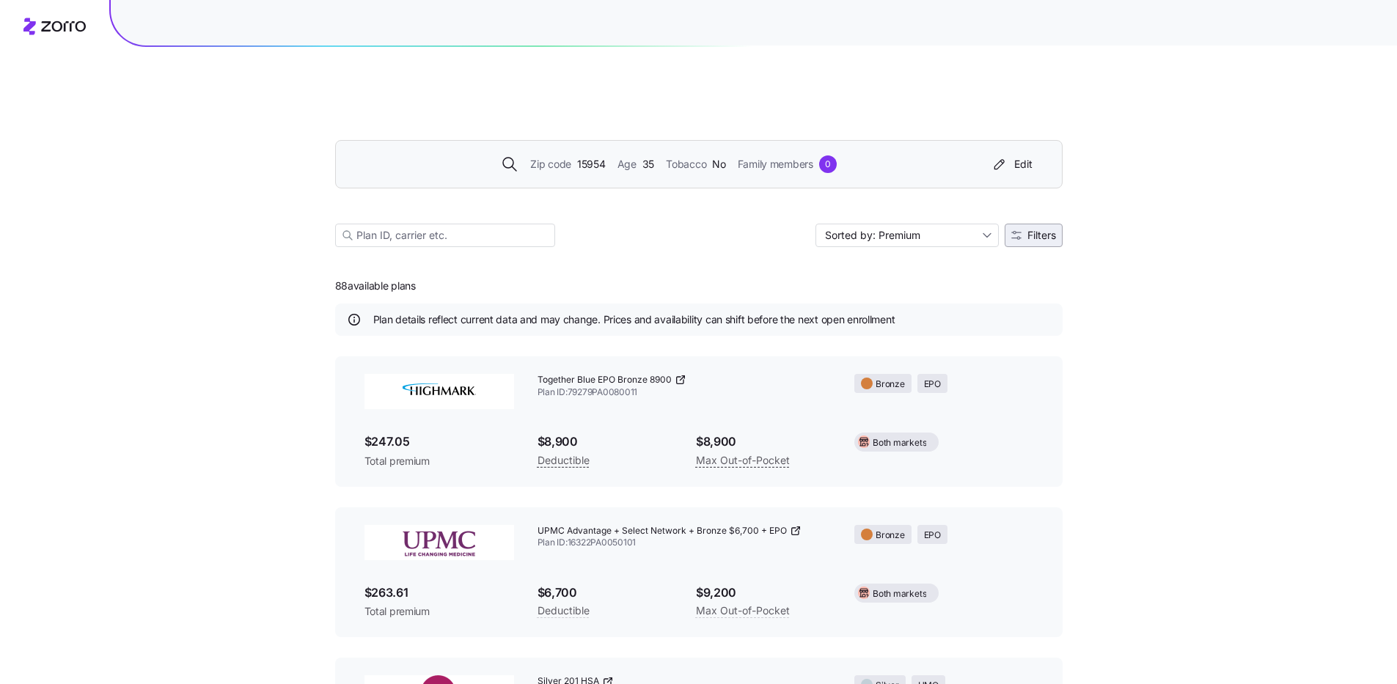
click at [1033, 224] on button "Filters" at bounding box center [1033, 235] width 58 height 23
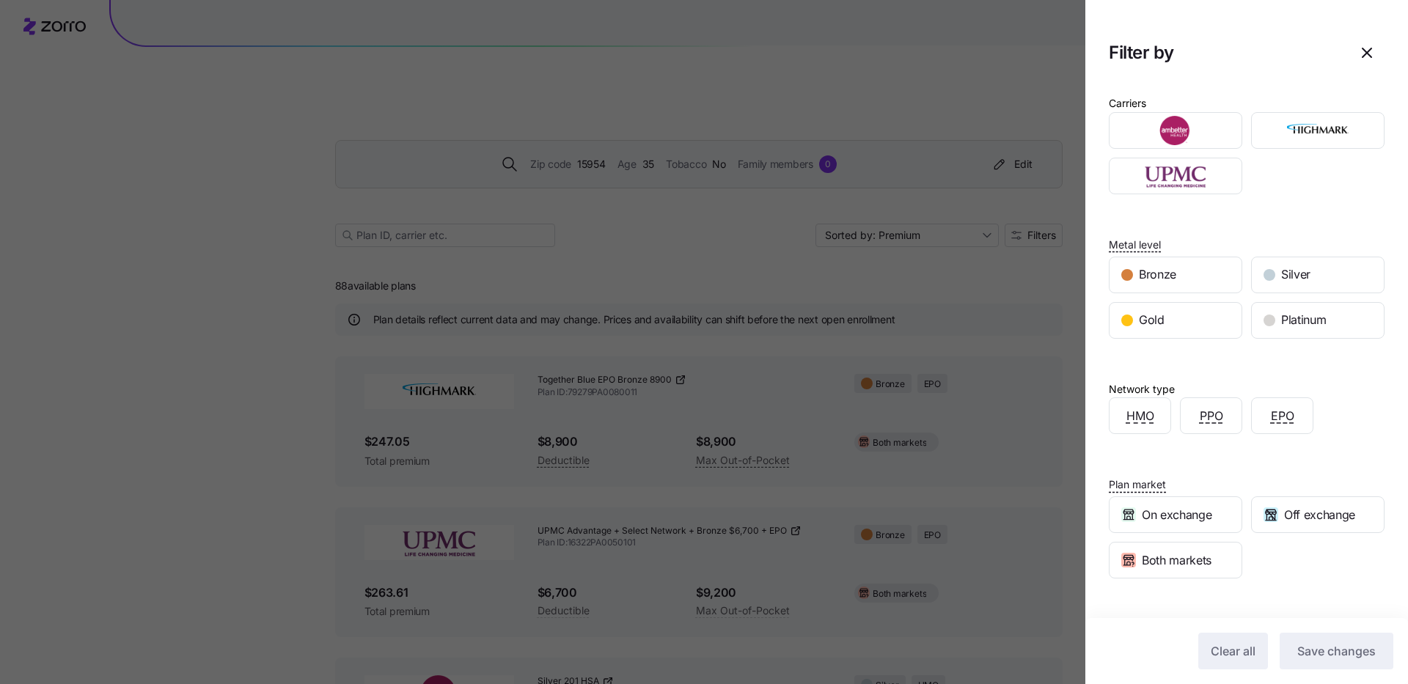
click at [873, 93] on div at bounding box center [704, 342] width 1408 height 684
